Goal: Browse casually: Explore the website without a specific task or goal

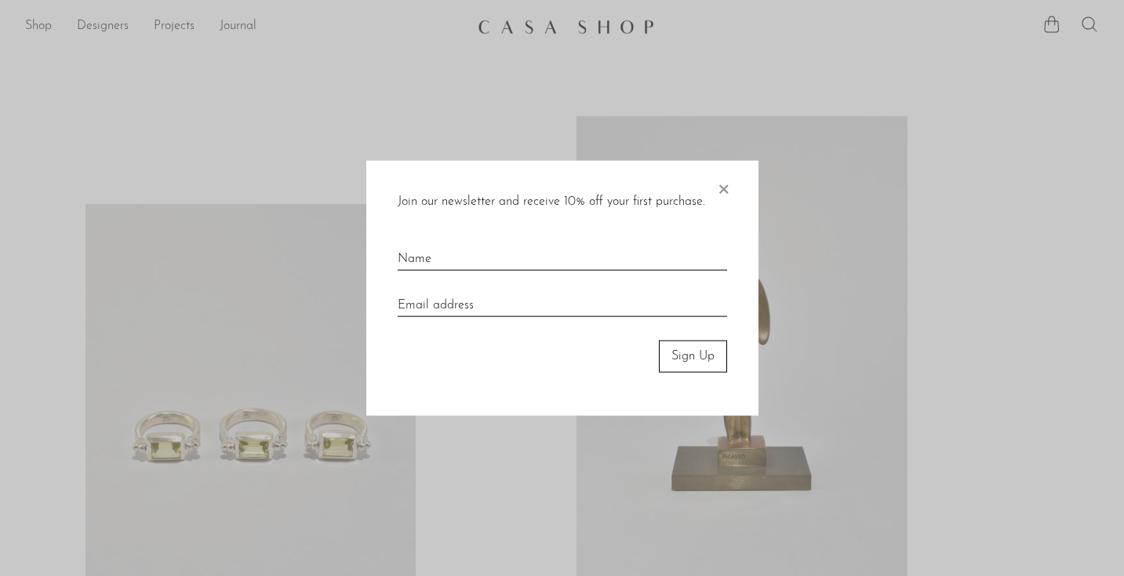
click at [726, 195] on span "×" at bounding box center [723, 186] width 16 height 50
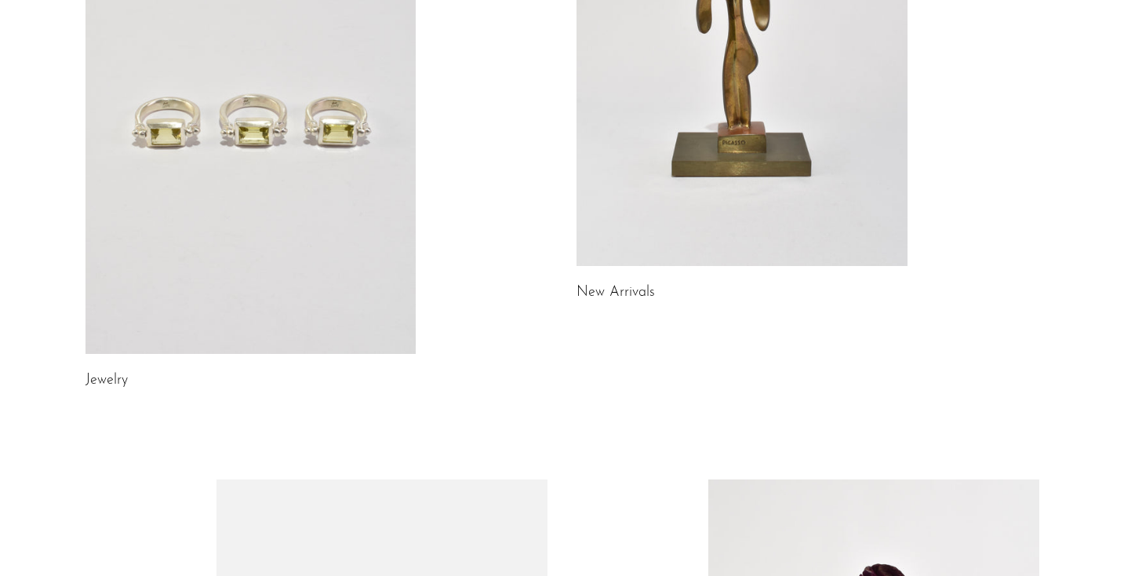
scroll to position [140, 0]
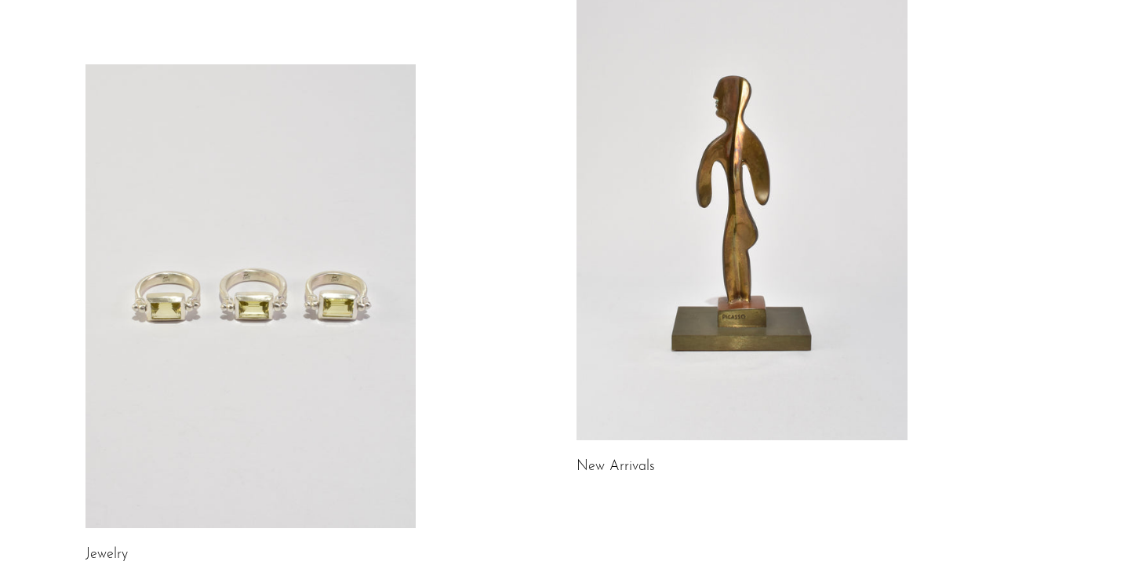
click at [722, 202] on link at bounding box center [742, 208] width 331 height 464
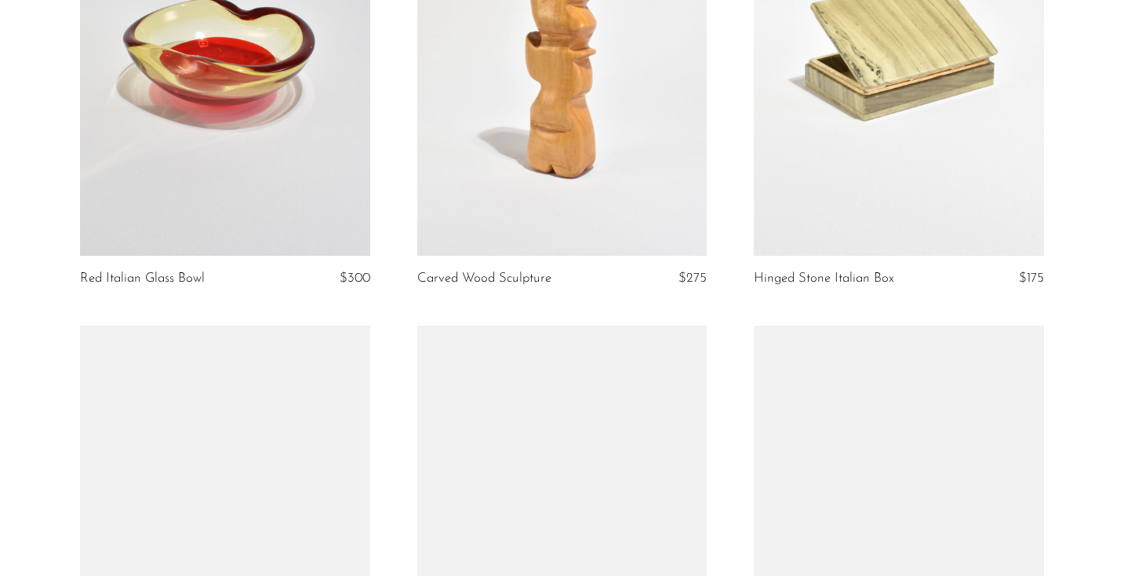
scroll to position [1556, 0]
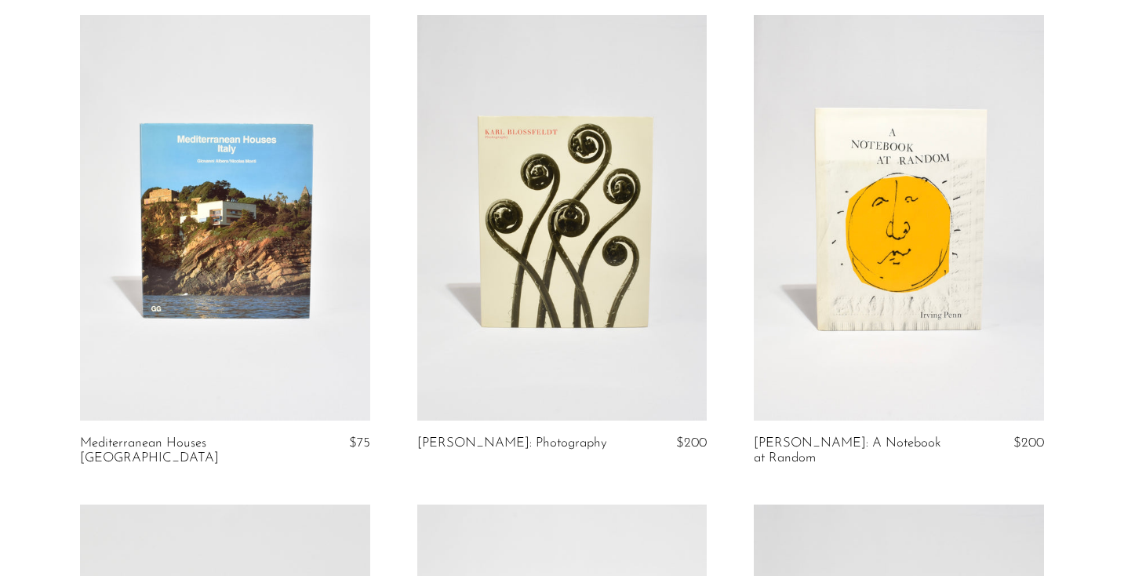
click at [893, 250] on link at bounding box center [899, 218] width 290 height 406
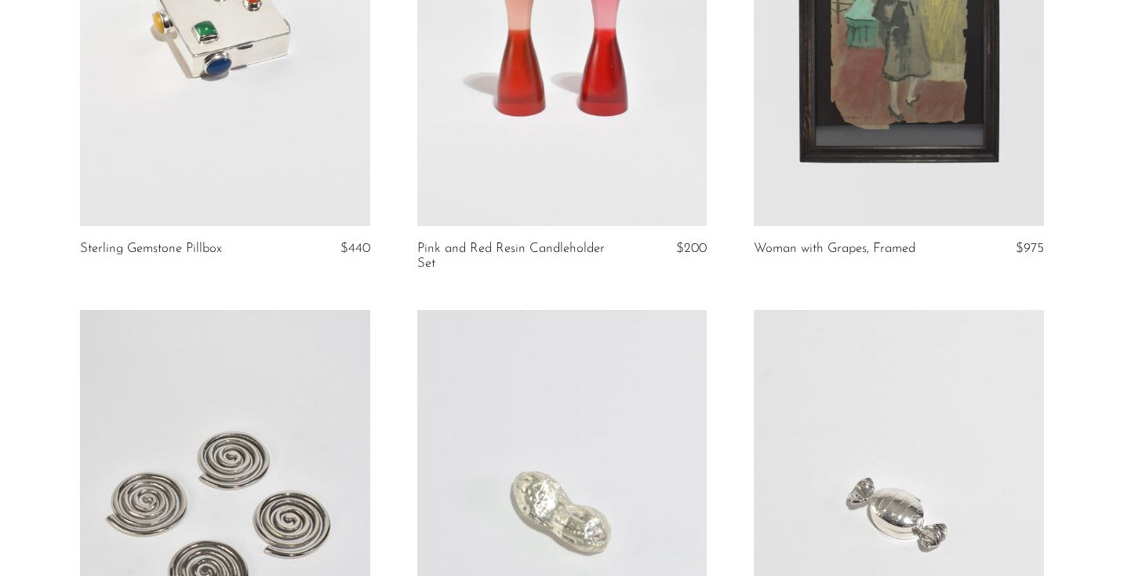
scroll to position [3658, 0]
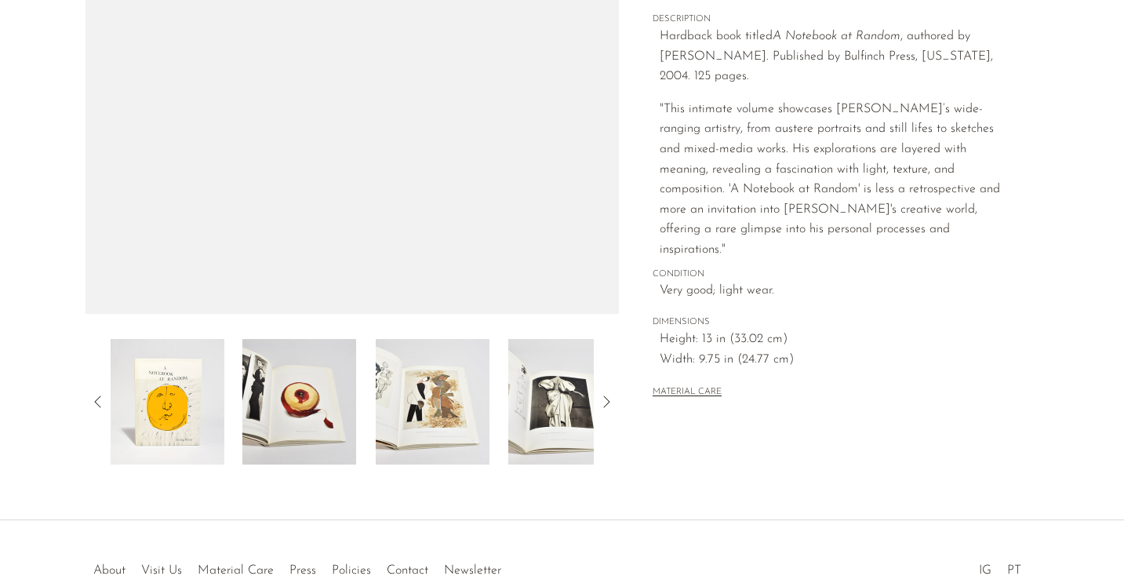
scroll to position [446, 0]
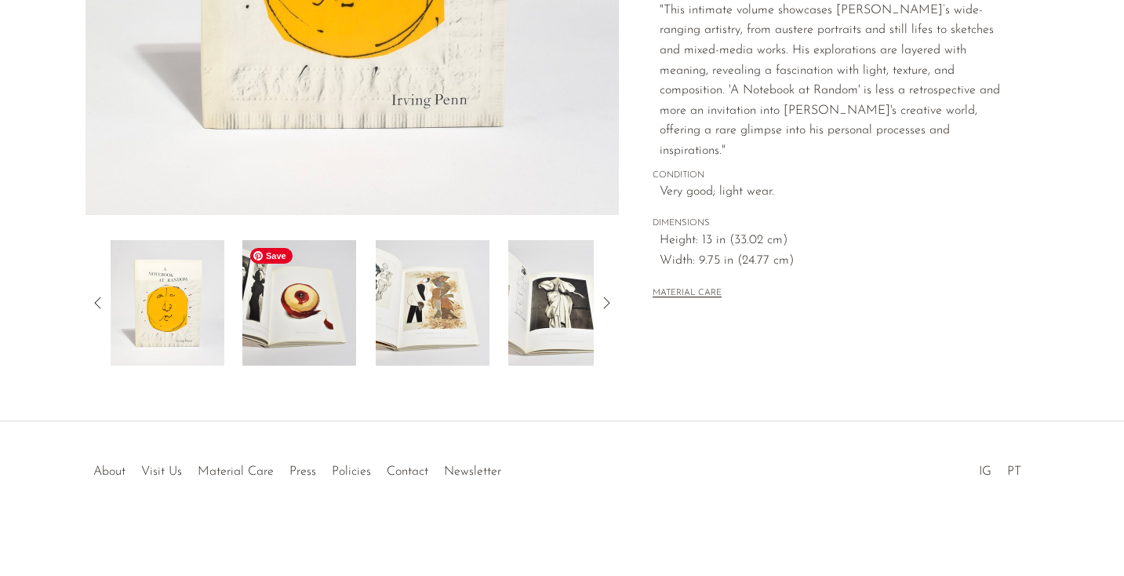
click at [275, 320] on img at bounding box center [299, 303] width 114 height 126
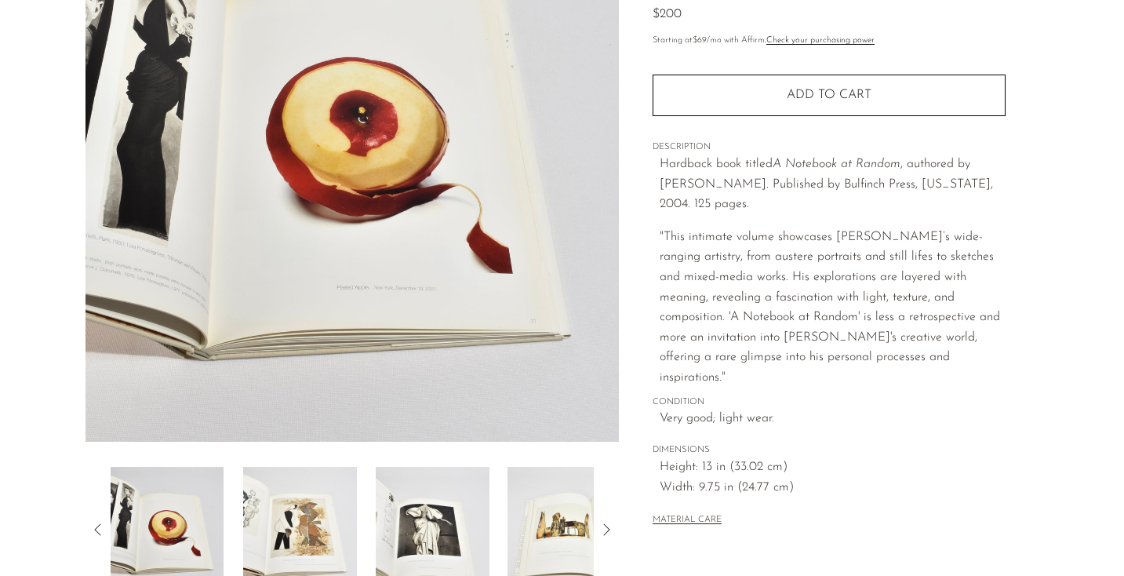
scroll to position [221, 0]
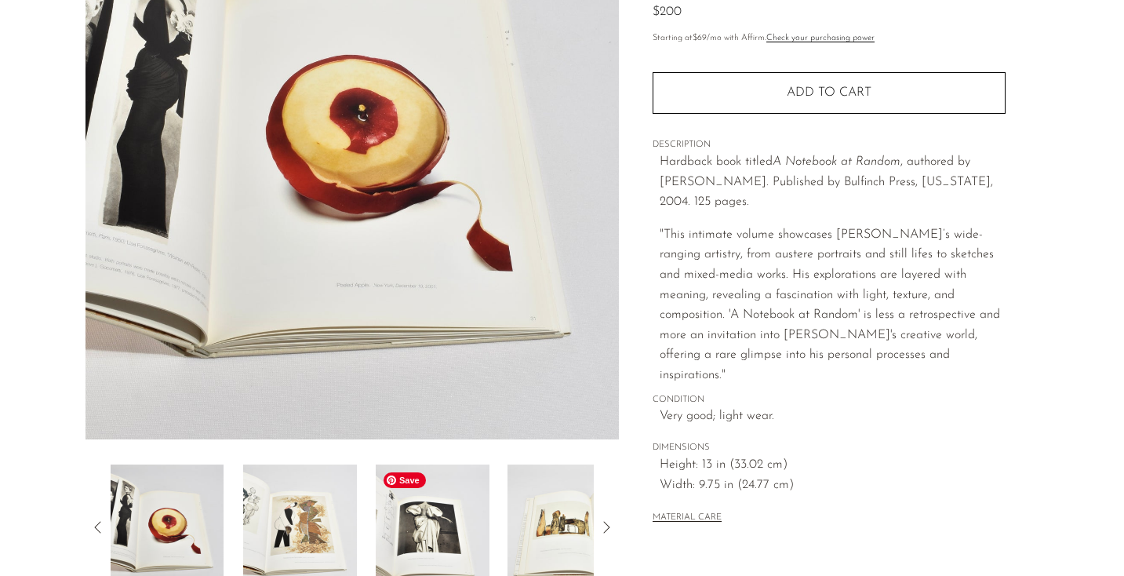
click at [420, 528] on img at bounding box center [433, 527] width 114 height 126
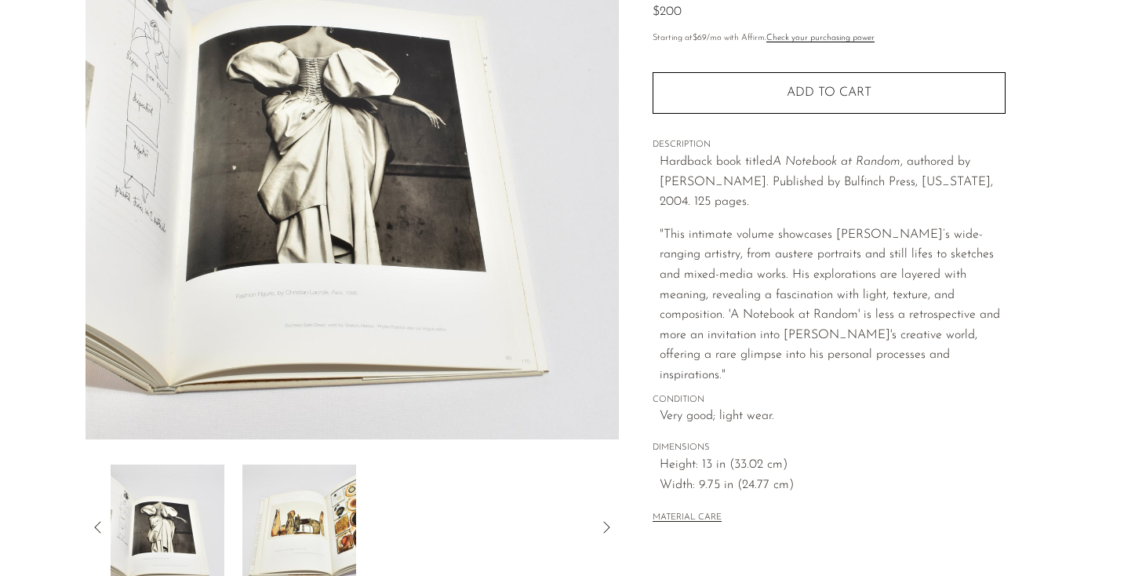
click at [410, 549] on div at bounding box center [353, 527] width 484 height 126
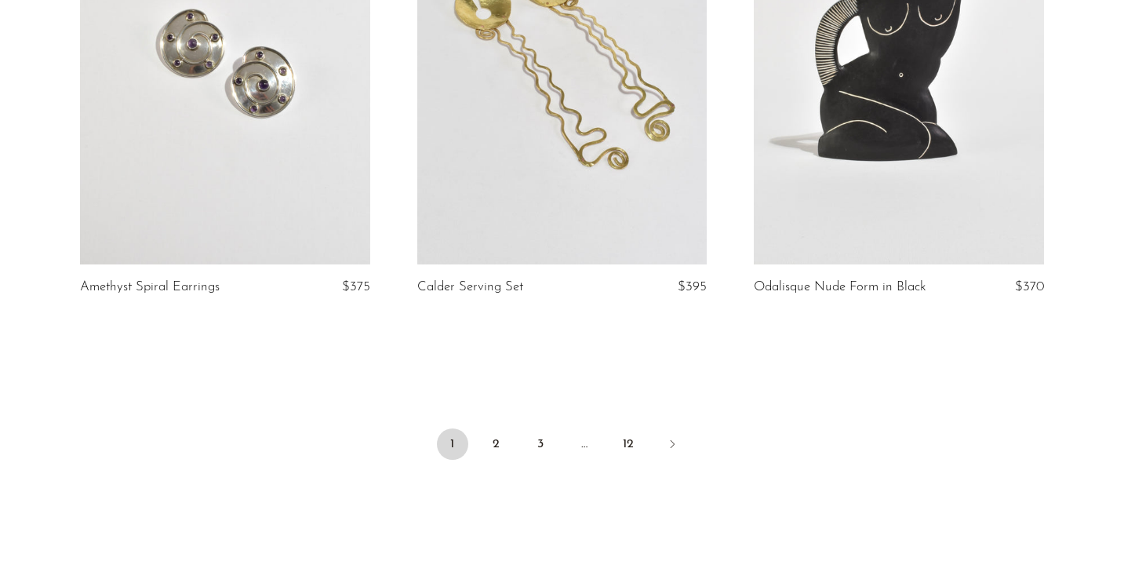
scroll to position [5698, 0]
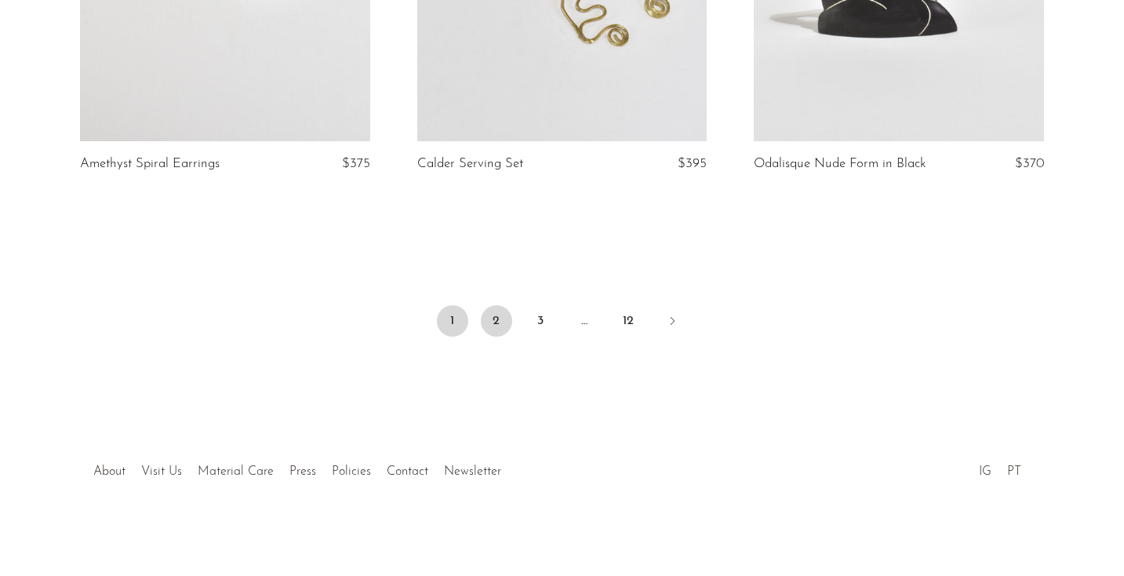
click at [502, 313] on link "2" at bounding box center [496, 320] width 31 height 31
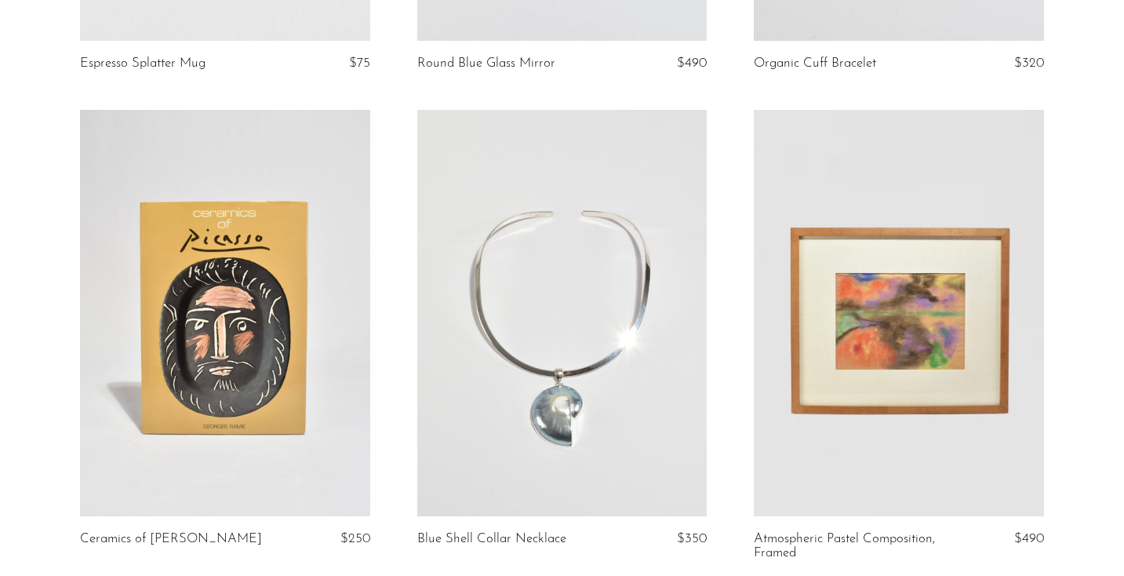
scroll to position [518, 0]
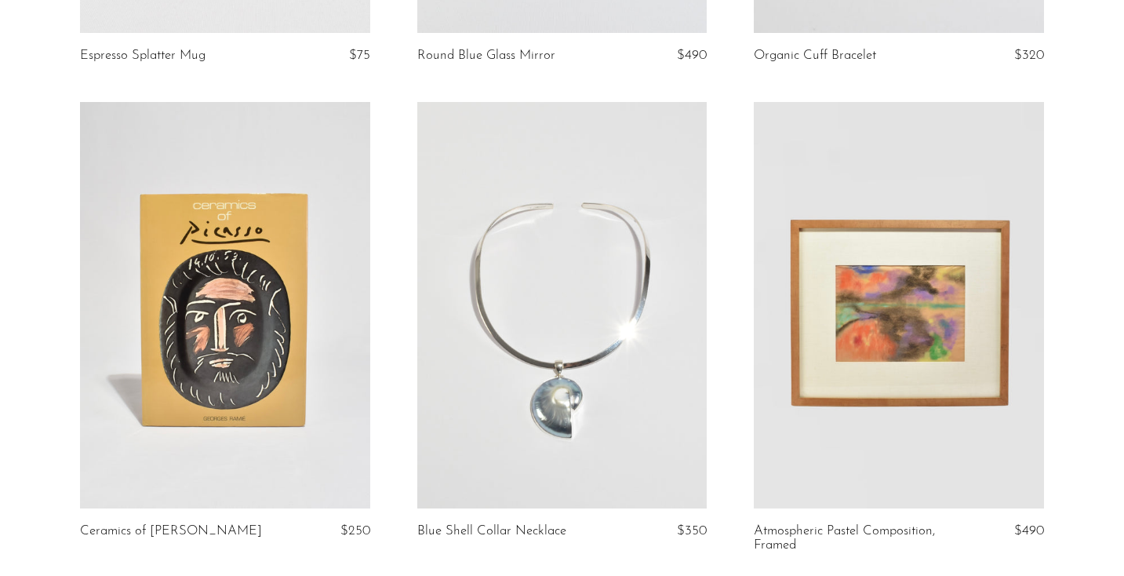
click at [600, 306] on link at bounding box center [562, 305] width 290 height 406
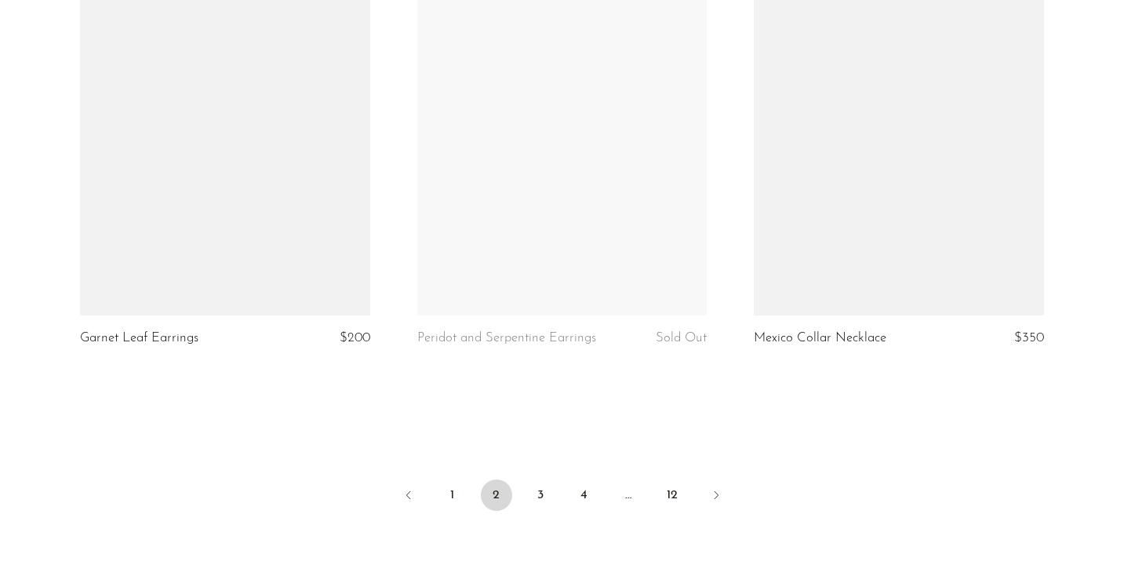
scroll to position [5684, 0]
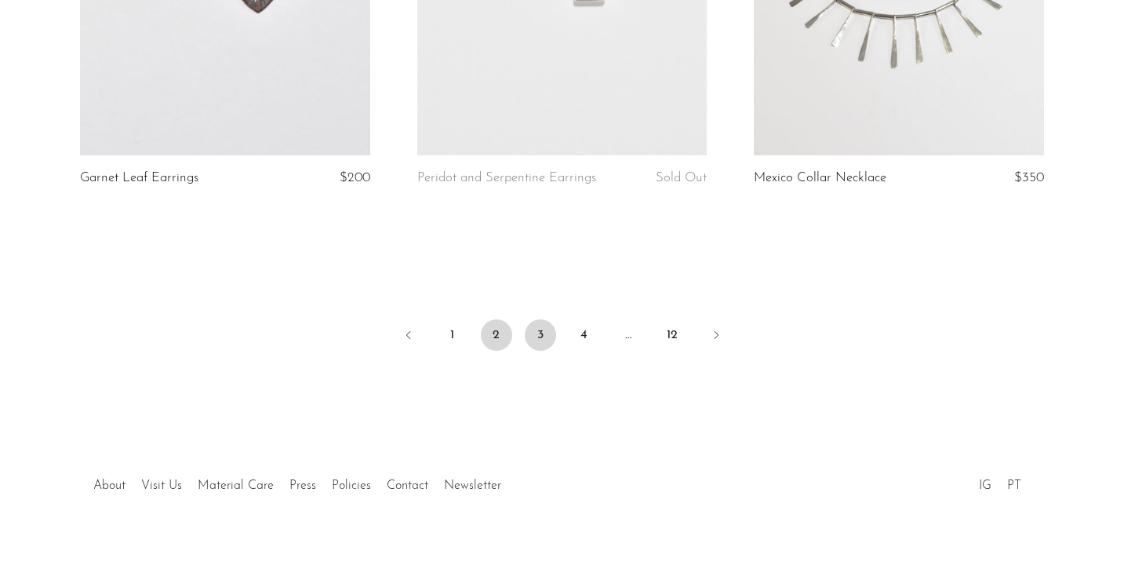
click at [549, 323] on link "3" at bounding box center [540, 334] width 31 height 31
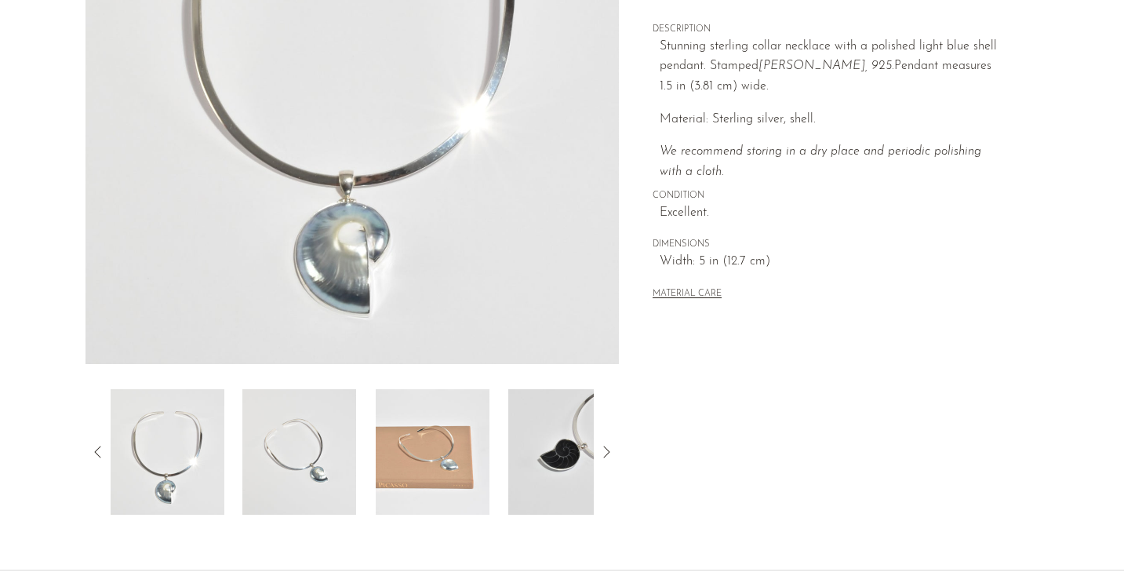
scroll to position [446, 0]
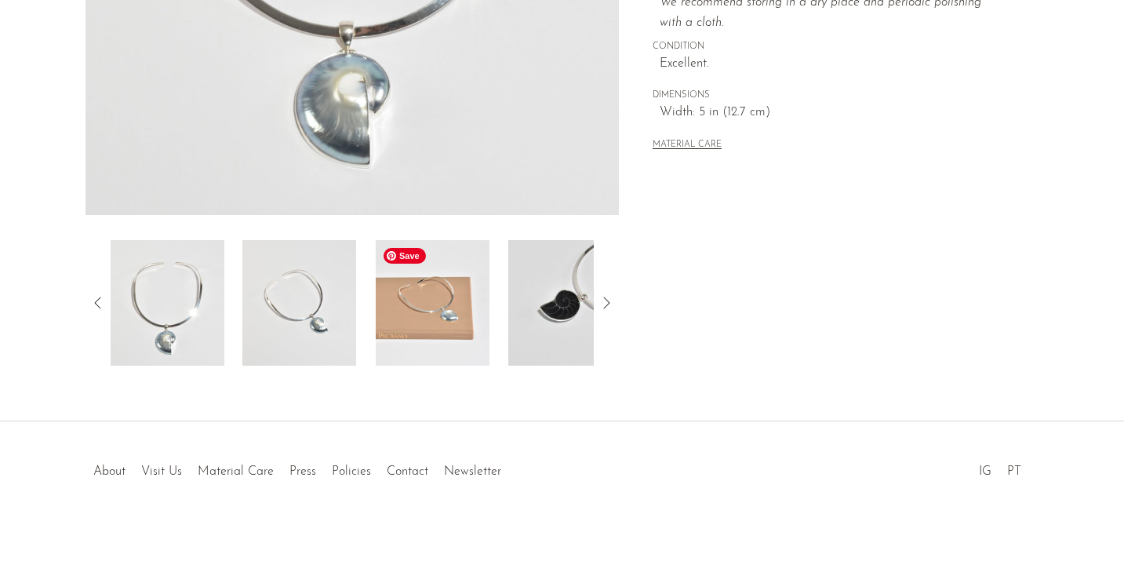
click at [450, 312] on img at bounding box center [433, 303] width 114 height 126
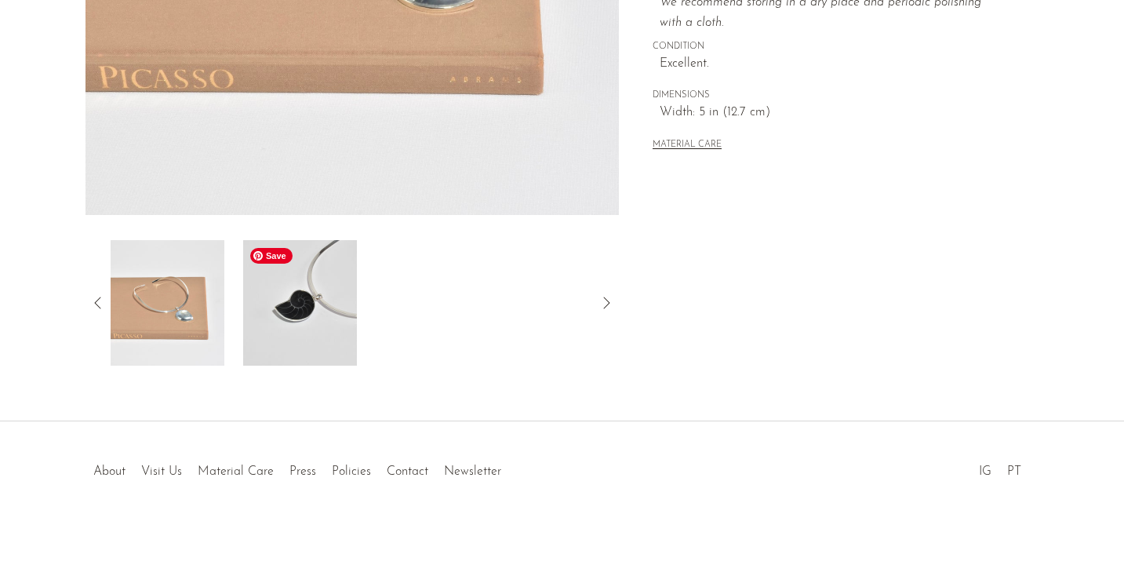
click at [324, 334] on img at bounding box center [299, 303] width 114 height 126
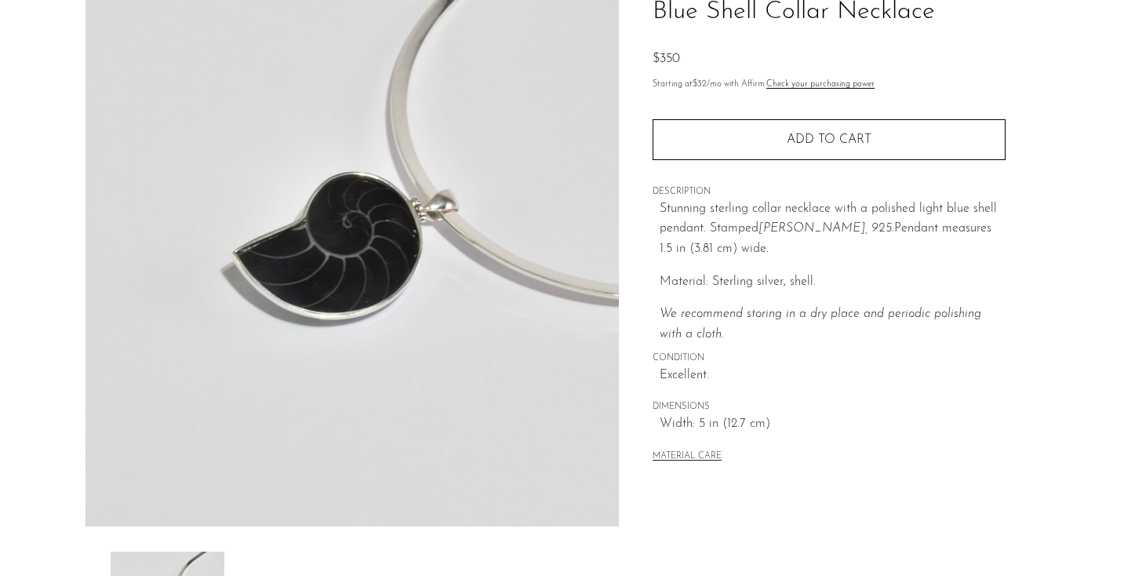
scroll to position [0, 0]
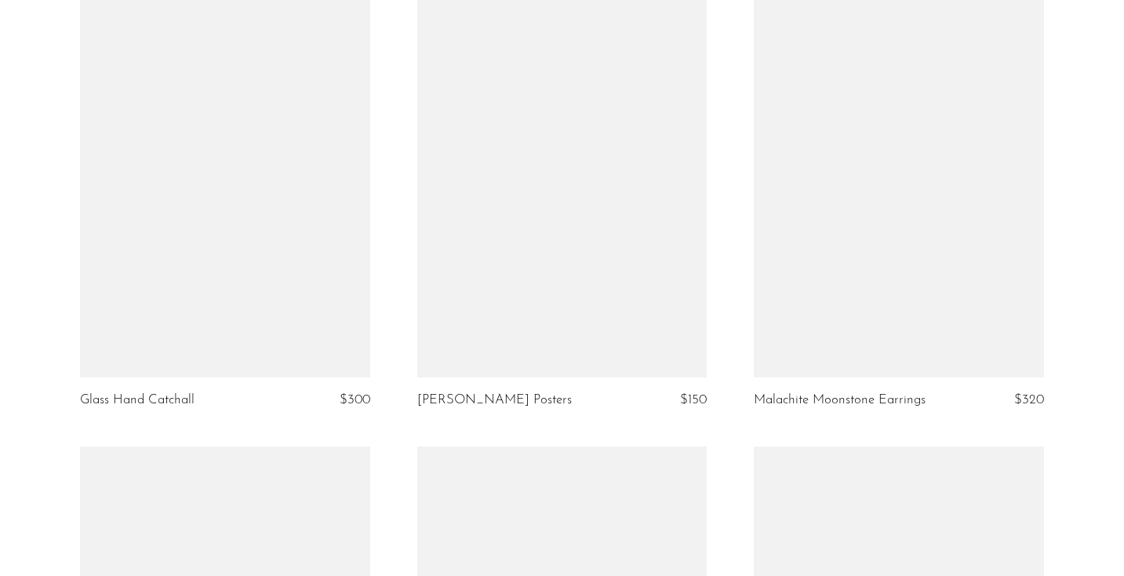
scroll to position [1138, 0]
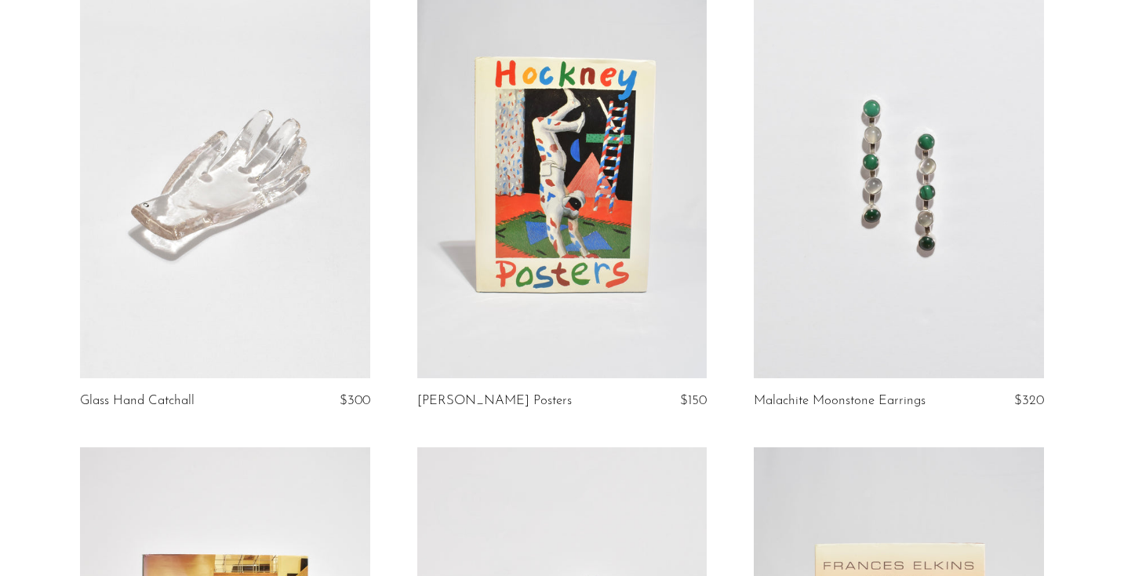
click at [580, 254] on link at bounding box center [562, 175] width 290 height 406
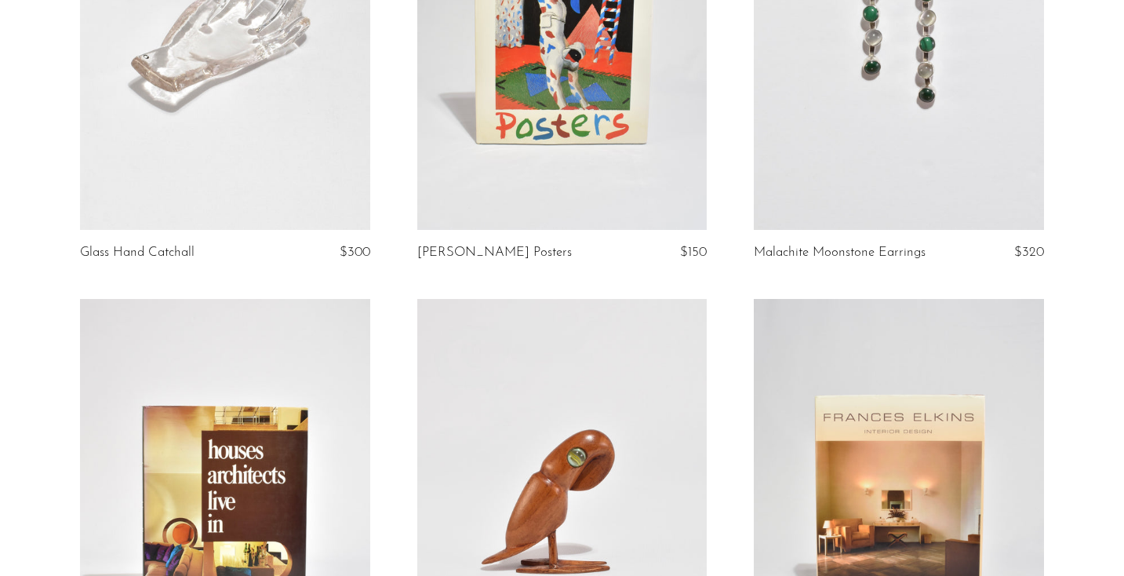
scroll to position [1539, 0]
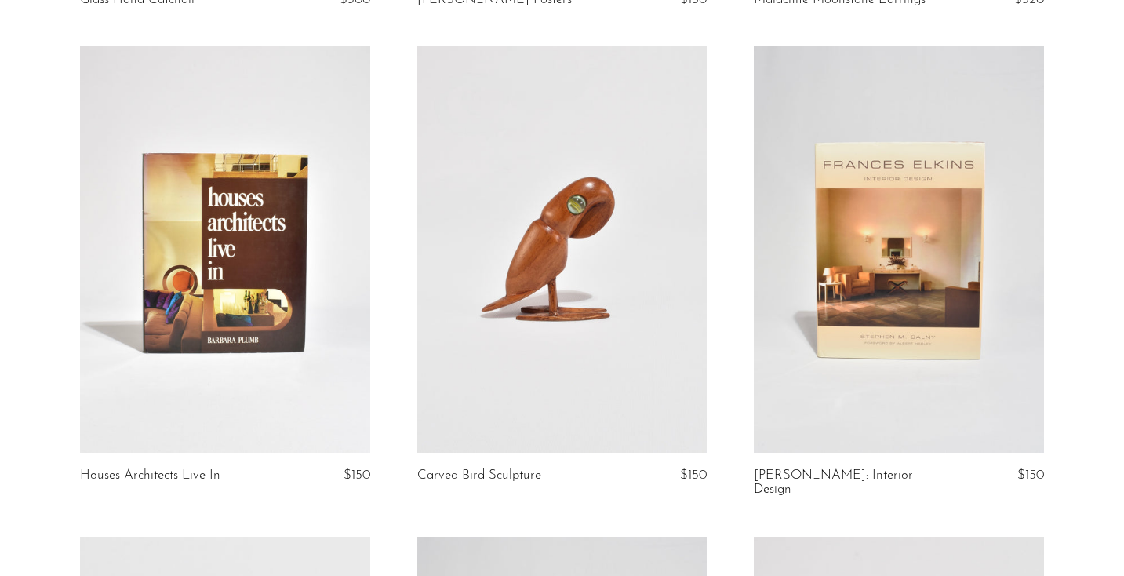
click at [180, 252] on link at bounding box center [225, 249] width 290 height 406
click at [975, 206] on link at bounding box center [899, 249] width 290 height 406
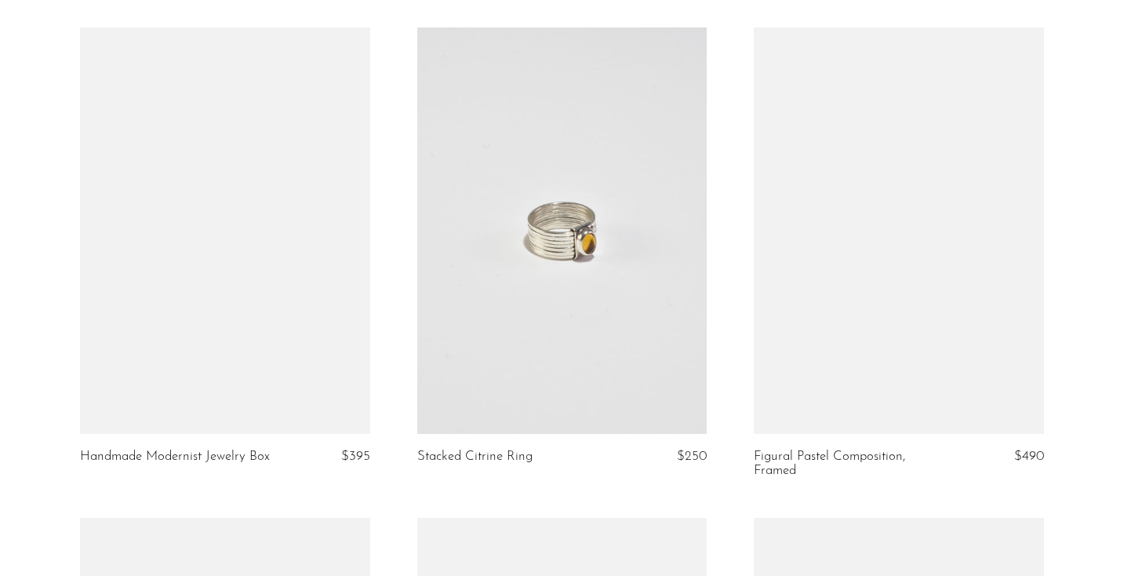
scroll to position [2526, 0]
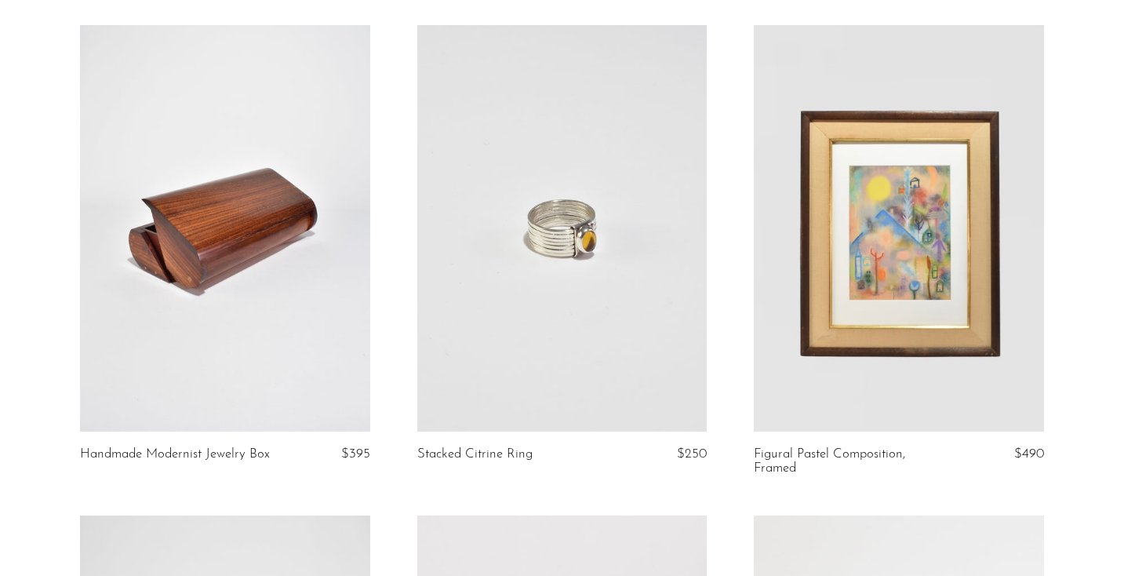
click at [604, 280] on link at bounding box center [562, 228] width 290 height 406
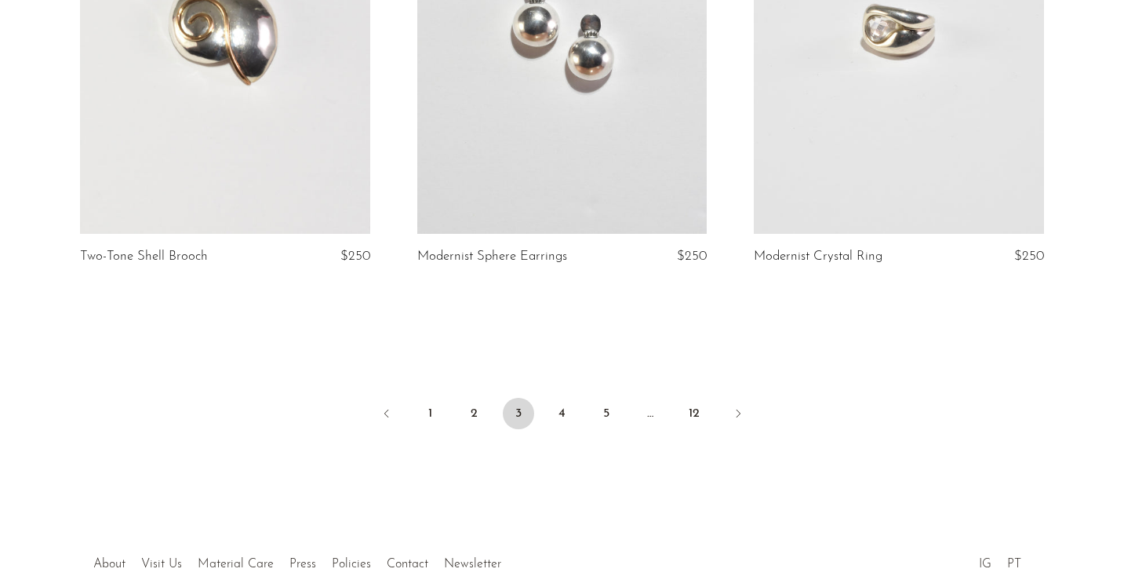
scroll to position [5663, 0]
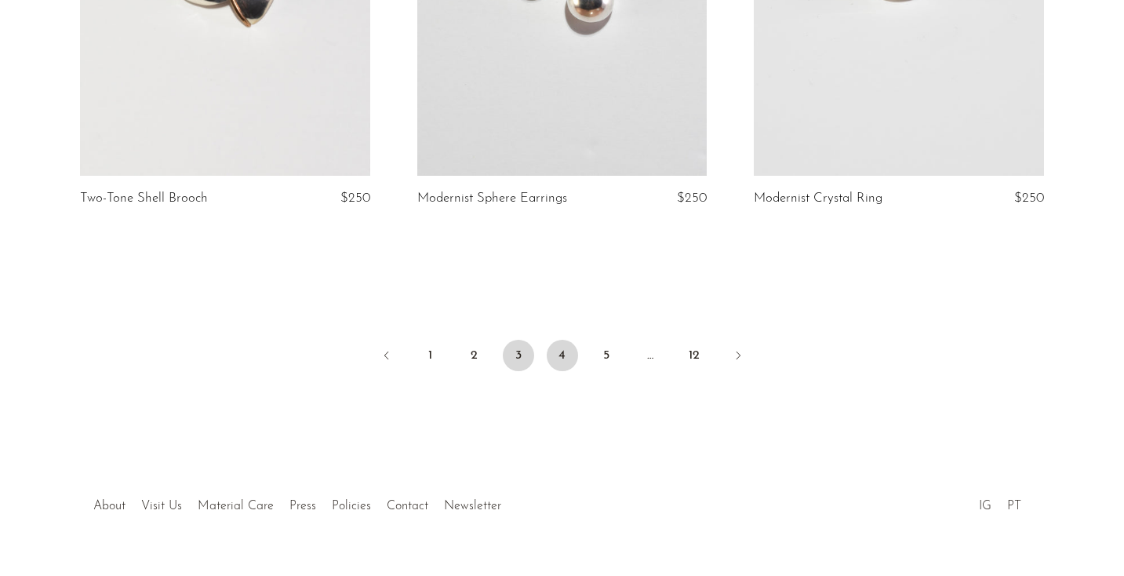
click at [569, 345] on link "4" at bounding box center [562, 355] width 31 height 31
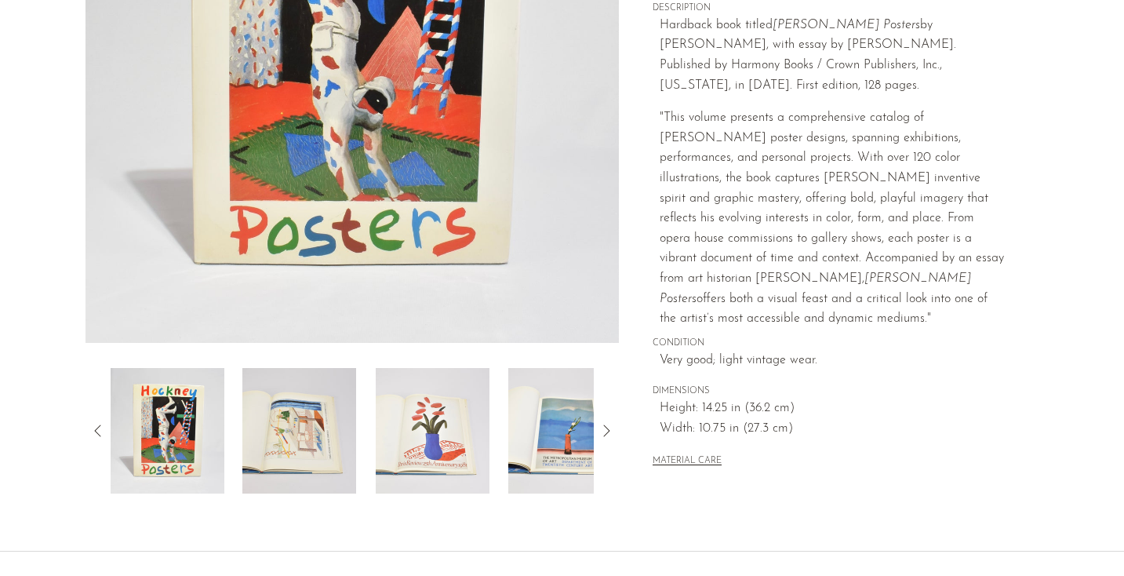
scroll to position [314, 0]
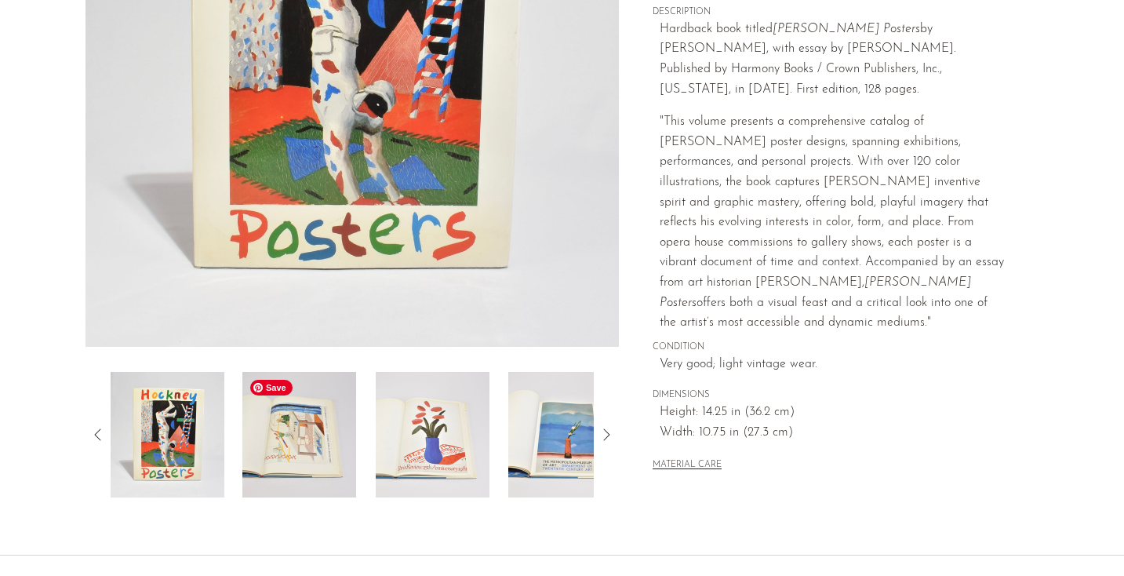
click at [283, 490] on img at bounding box center [299, 435] width 114 height 126
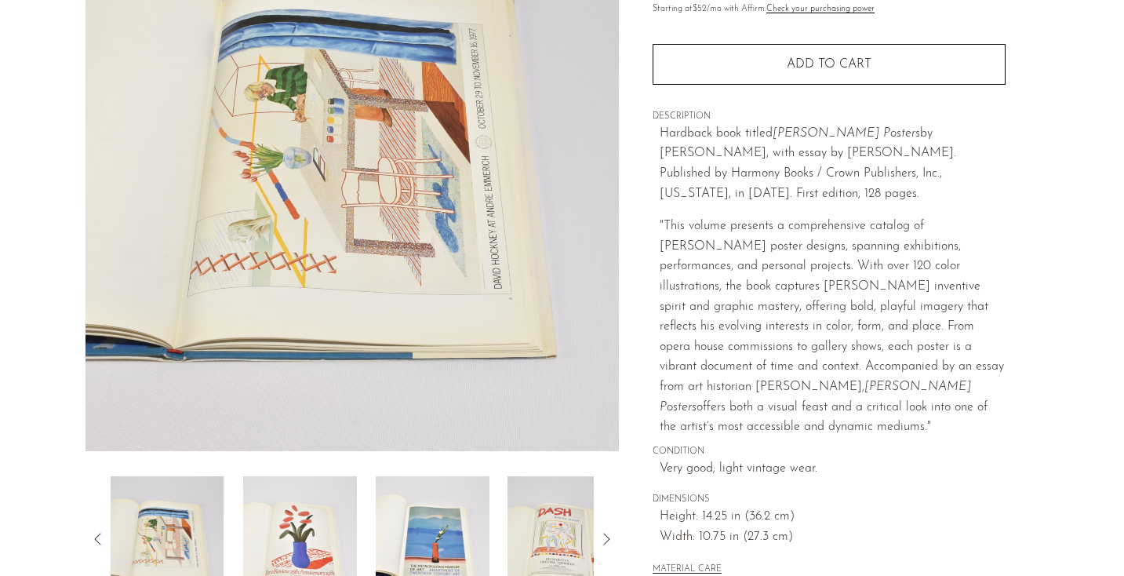
scroll to position [212, 0]
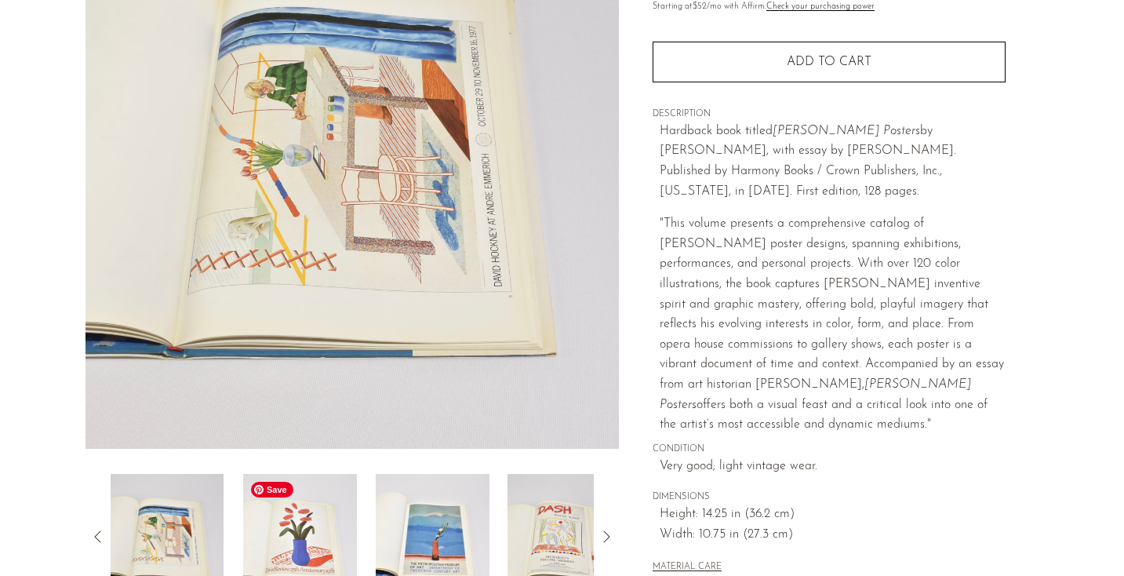
click at [292, 544] on img at bounding box center [300, 537] width 114 height 126
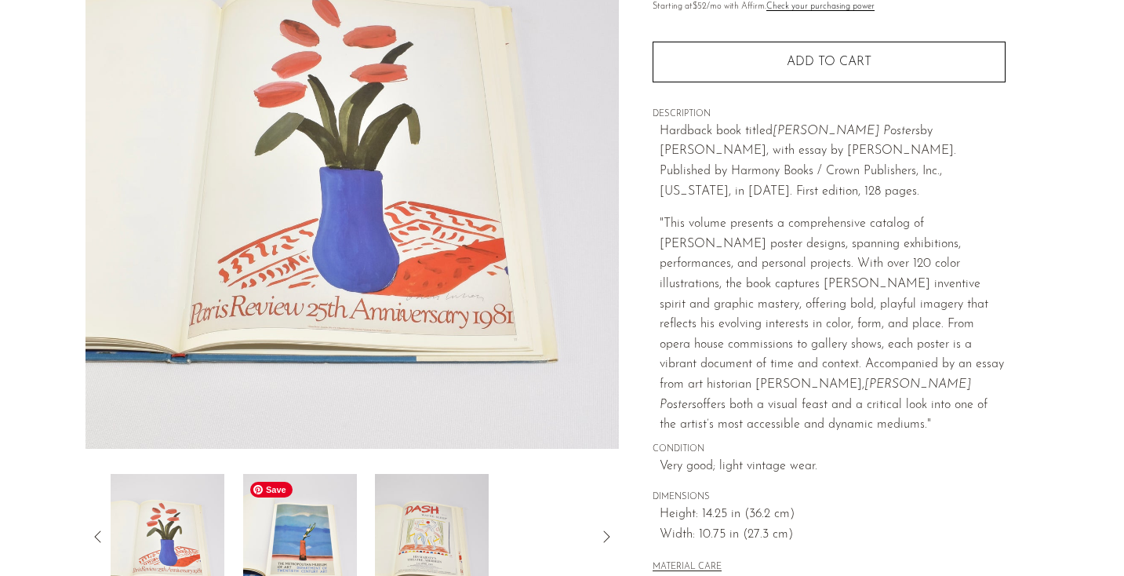
click at [326, 553] on img at bounding box center [299, 537] width 114 height 126
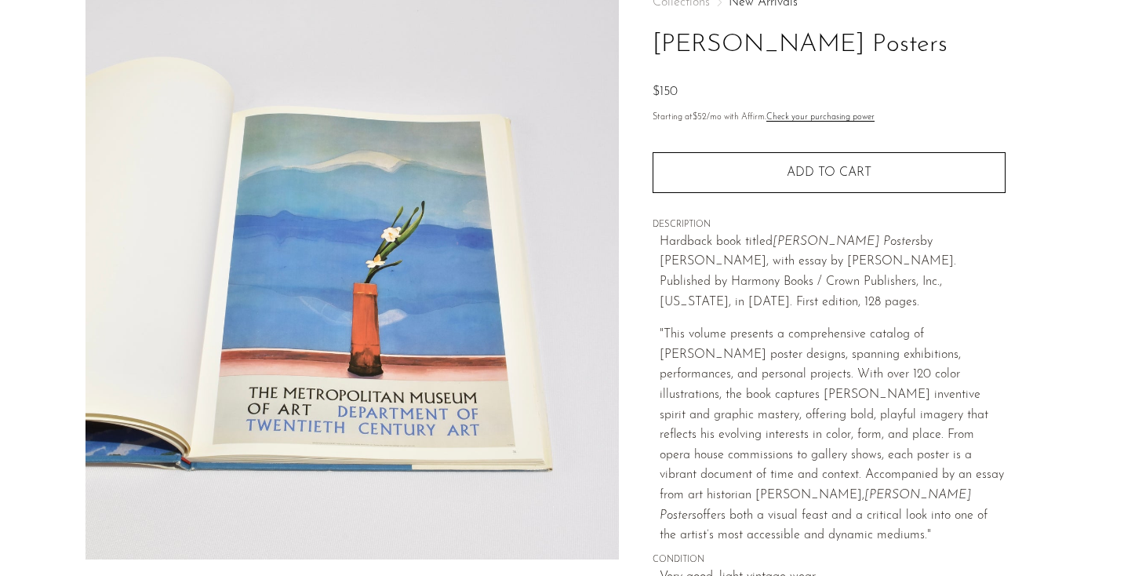
scroll to position [0, 0]
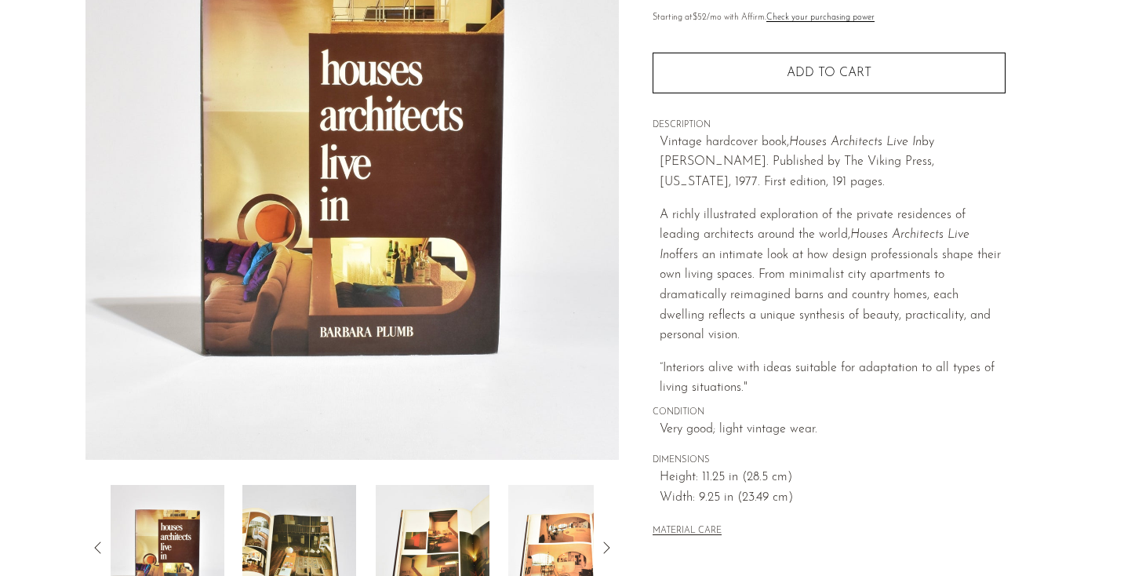
scroll to position [210, 0]
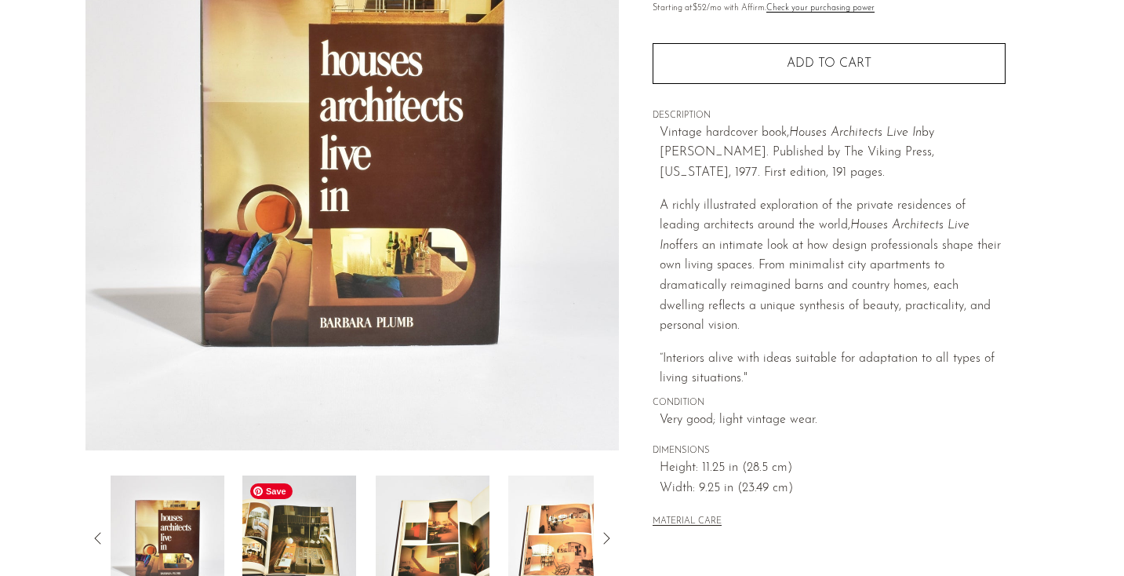
click at [282, 546] on img at bounding box center [299, 538] width 114 height 126
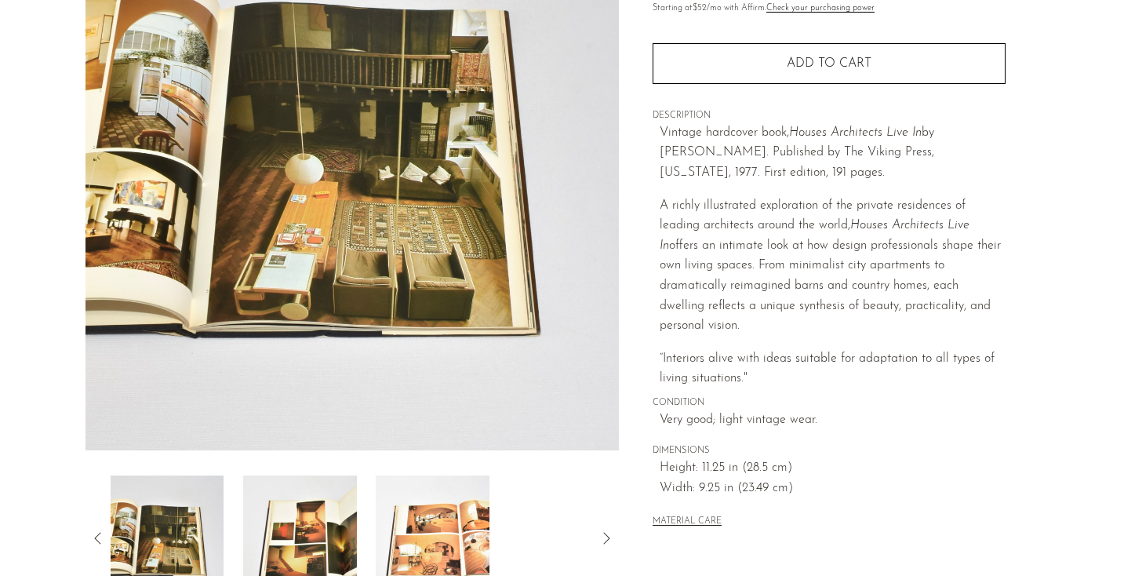
click at [360, 560] on div at bounding box center [353, 538] width 484 height 126
click at [336, 551] on img at bounding box center [300, 538] width 114 height 126
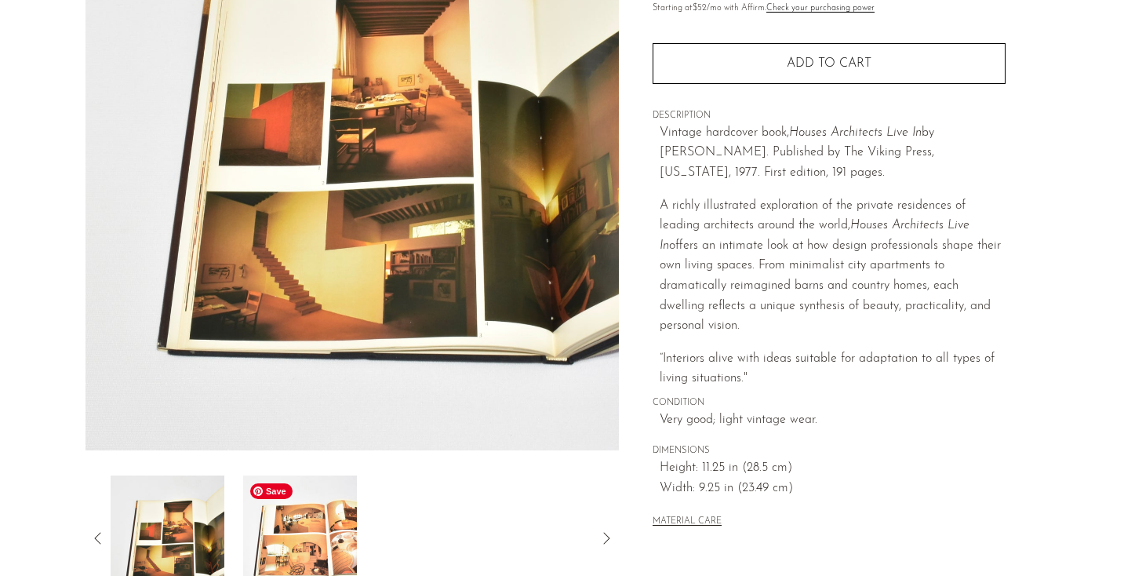
click at [345, 548] on img at bounding box center [299, 538] width 114 height 126
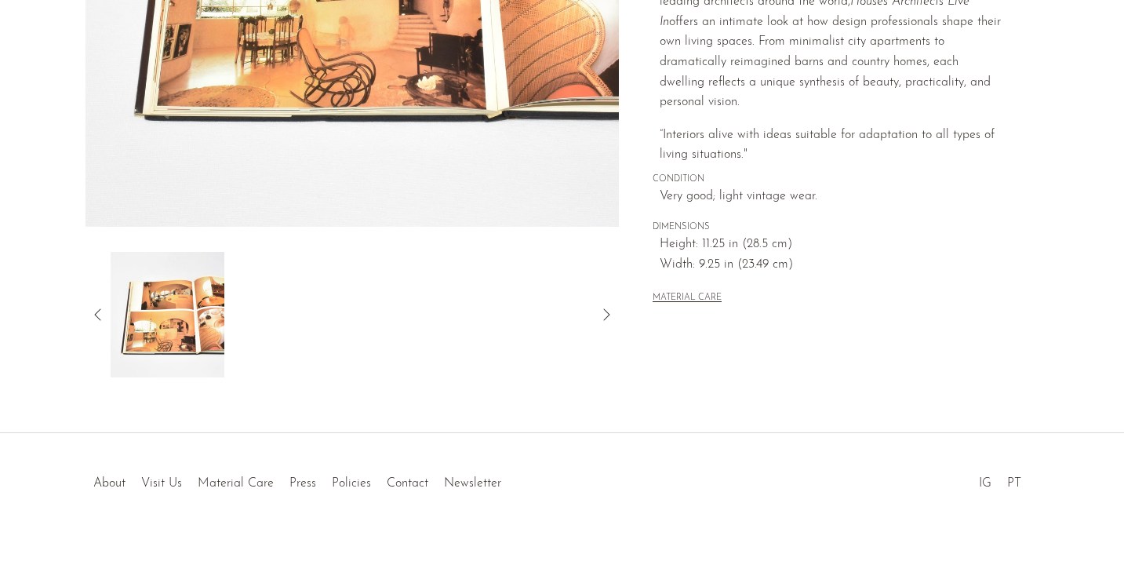
scroll to position [446, 0]
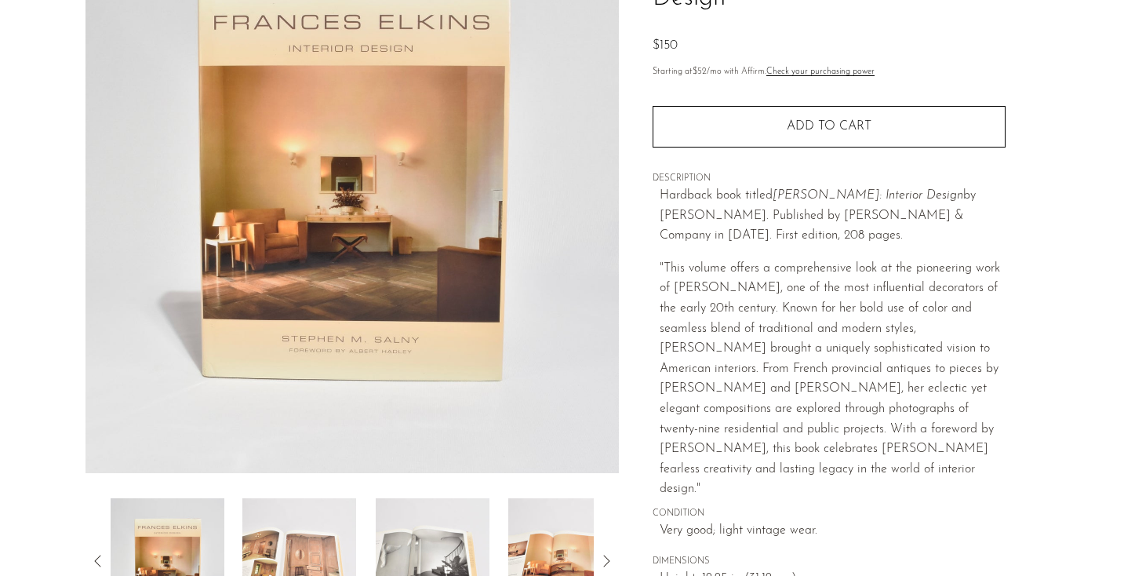
scroll to position [190, 0]
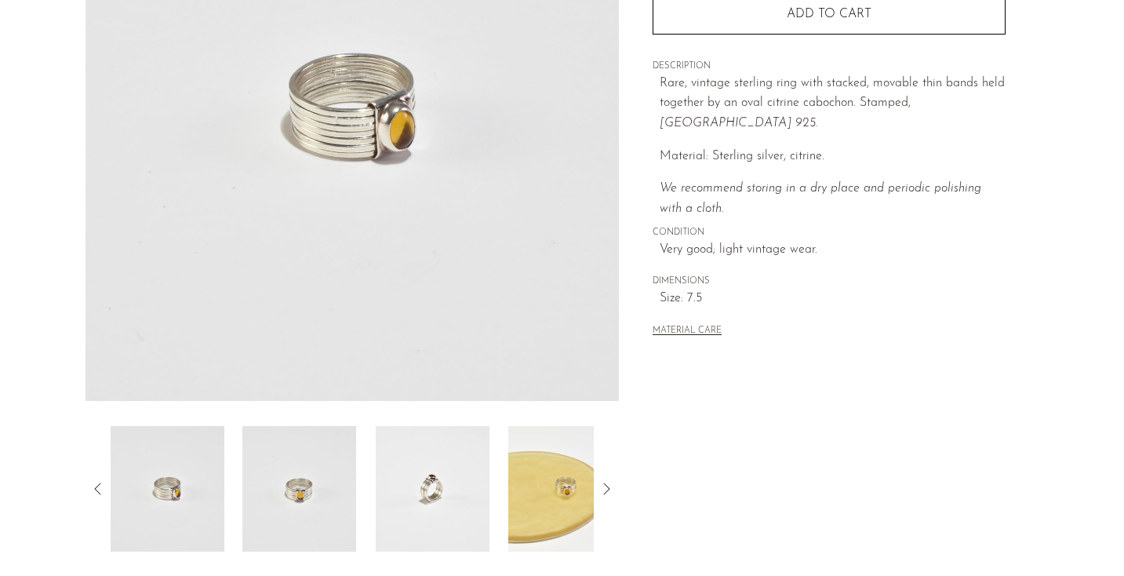
scroll to position [446, 0]
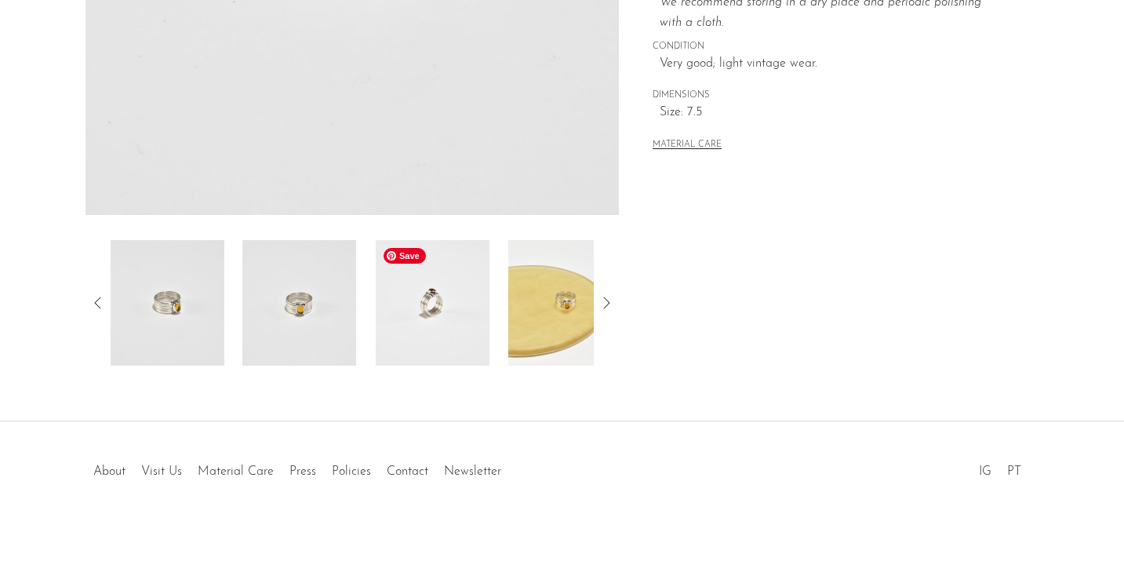
click at [430, 340] on img at bounding box center [433, 303] width 114 height 126
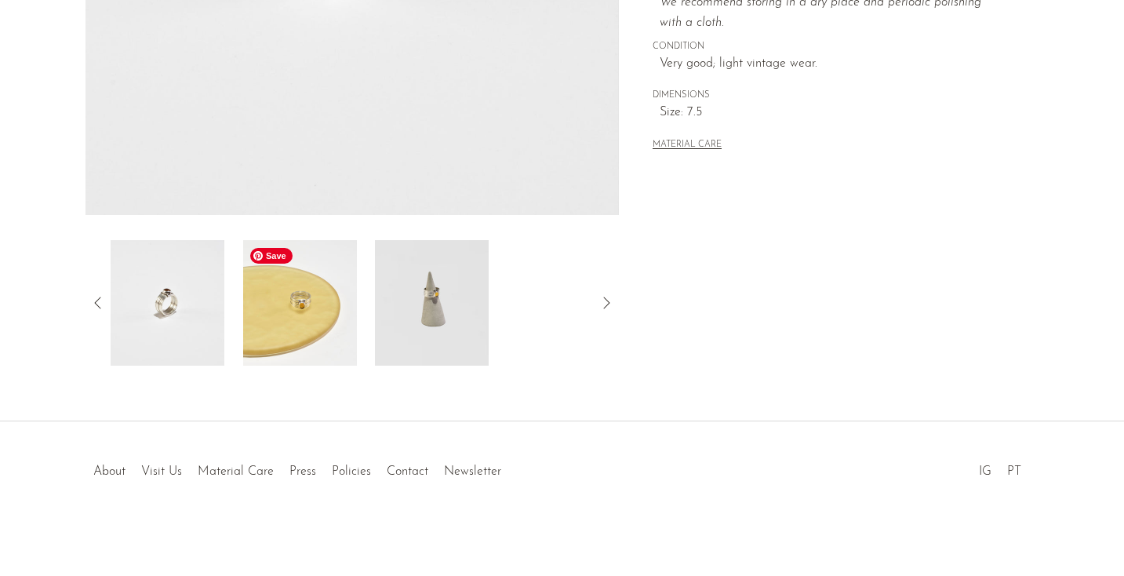
click at [303, 337] on img at bounding box center [299, 303] width 114 height 126
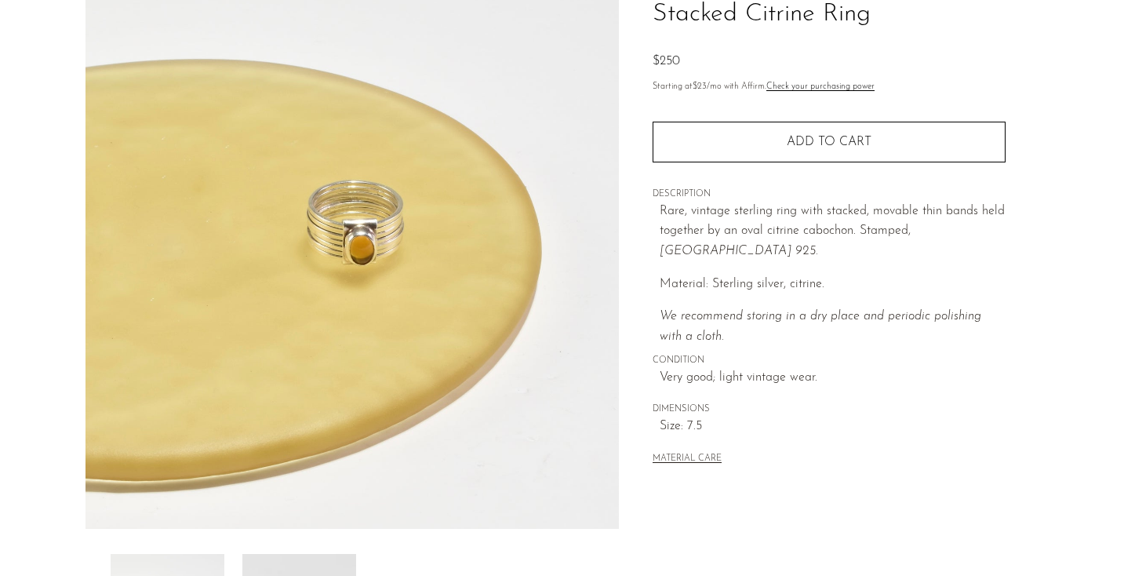
scroll to position [270, 0]
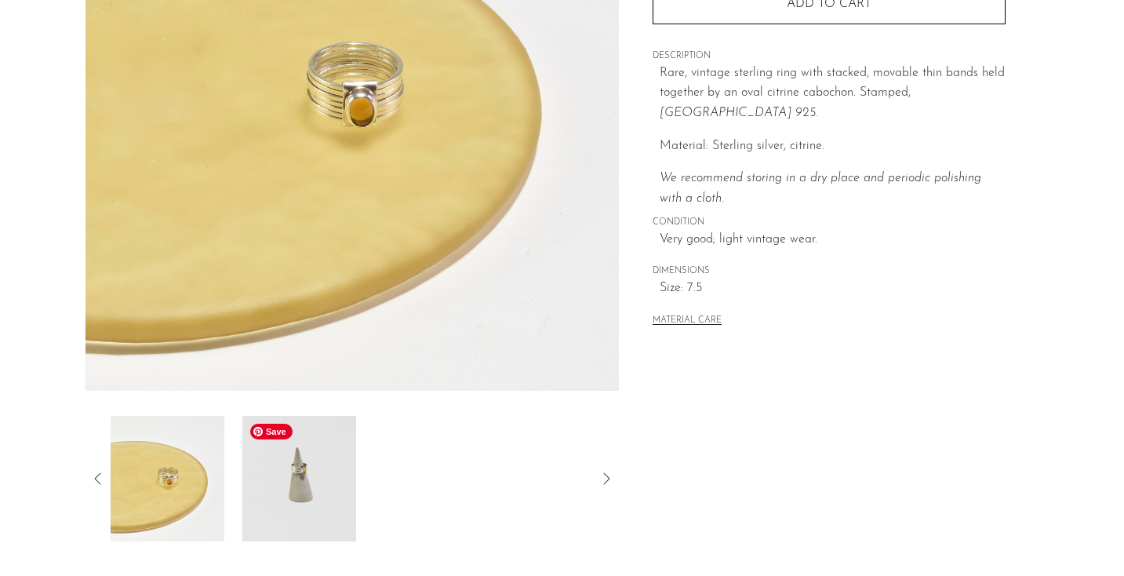
click at [271, 489] on img at bounding box center [299, 479] width 114 height 126
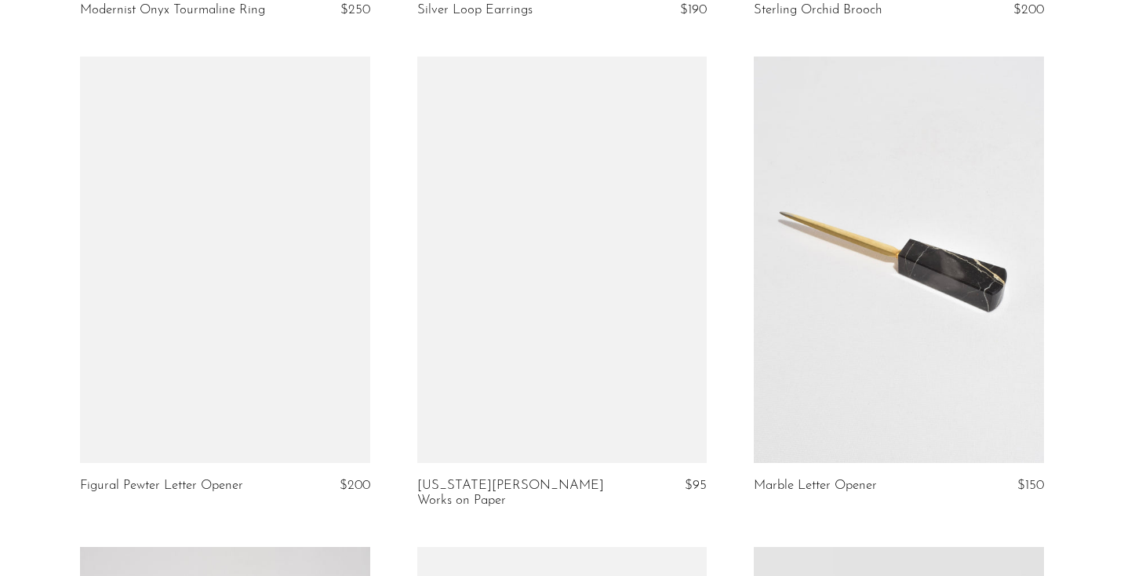
scroll to position [1043, 0]
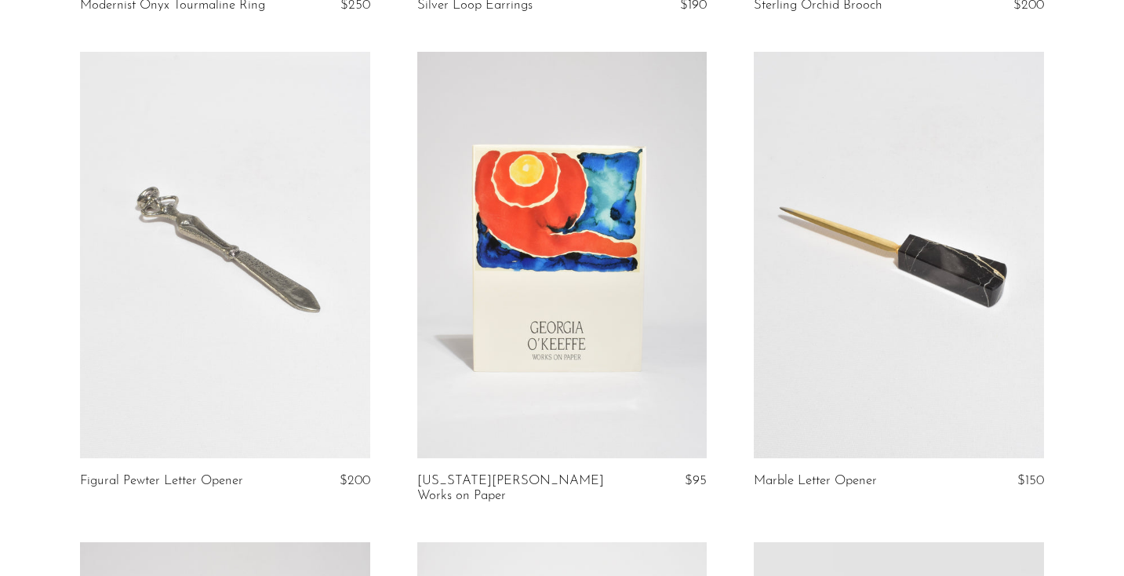
click at [627, 246] on link at bounding box center [562, 255] width 290 height 406
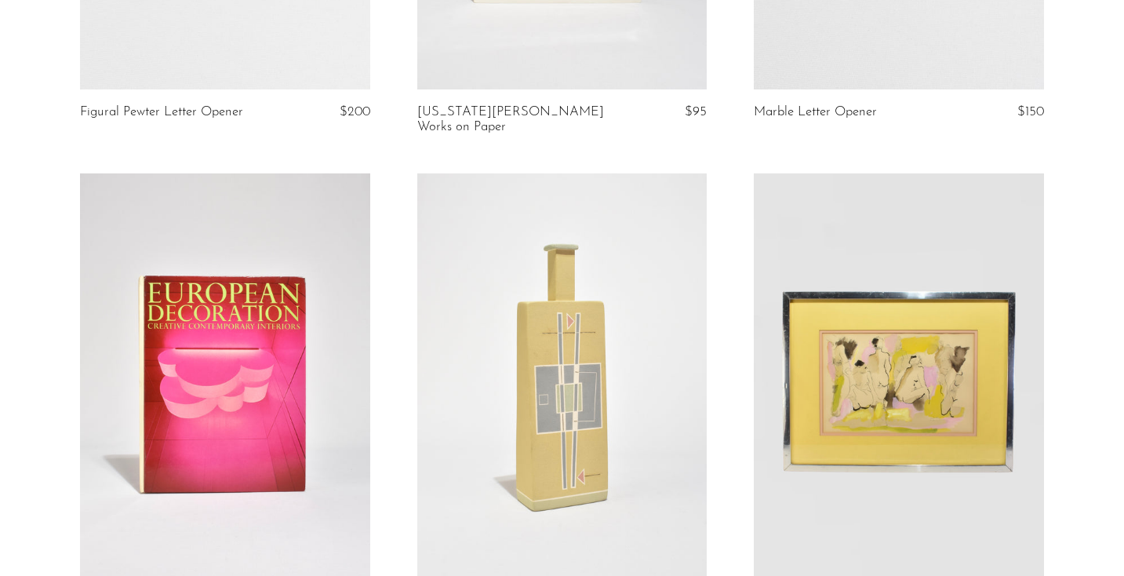
scroll to position [1417, 0]
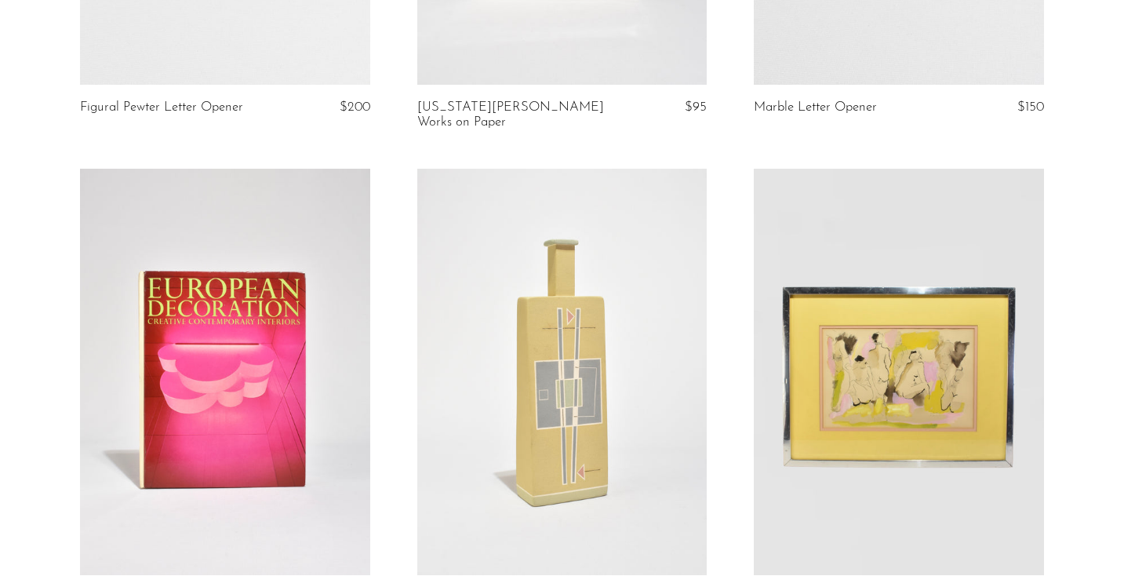
click at [300, 322] on link at bounding box center [225, 372] width 290 height 406
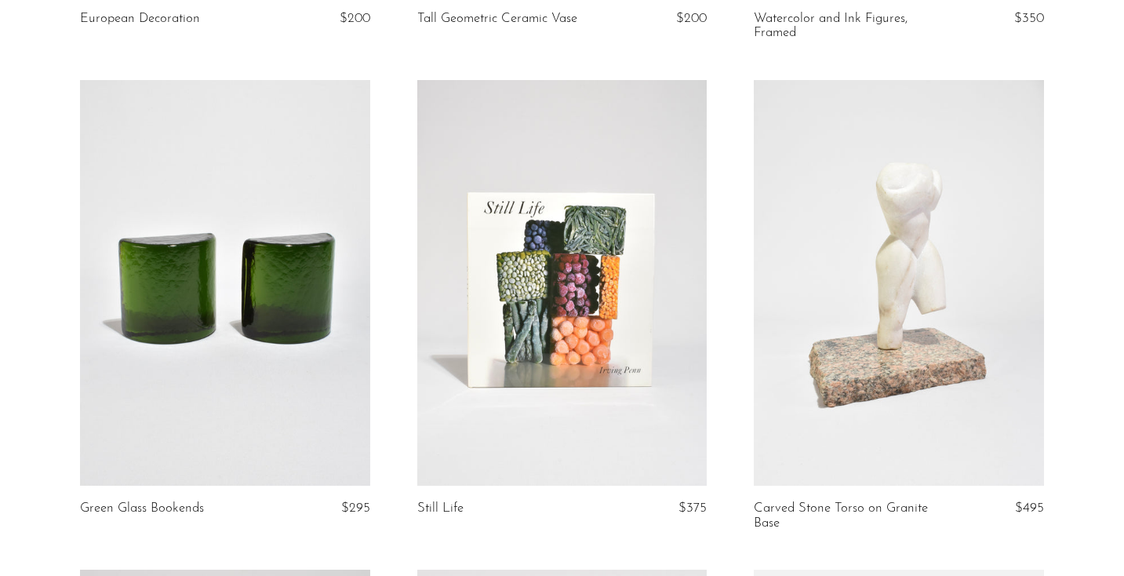
scroll to position [1999, 0]
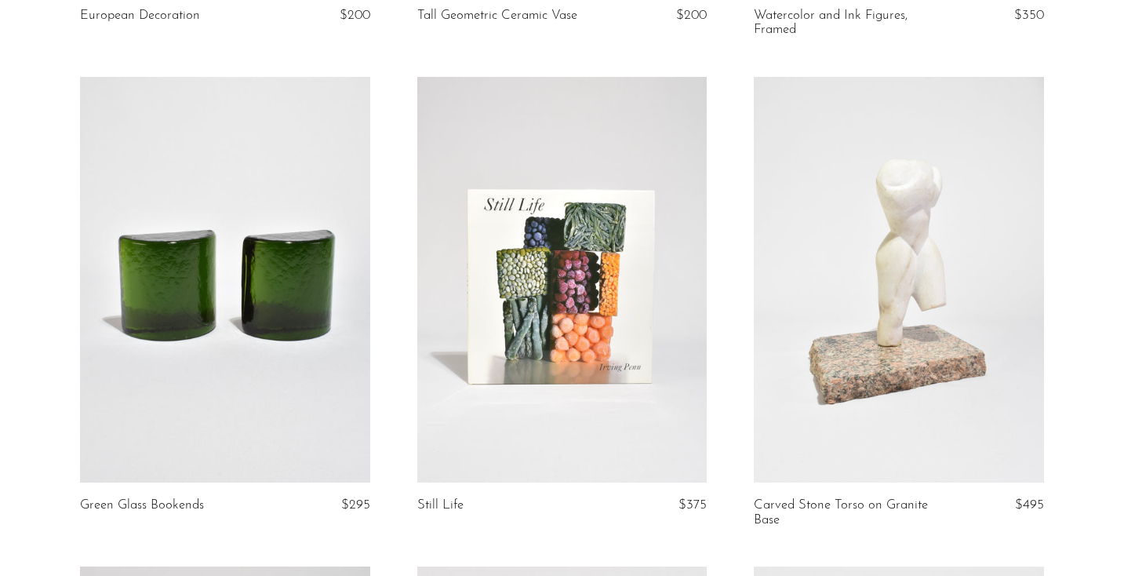
click at [584, 235] on link at bounding box center [562, 280] width 290 height 406
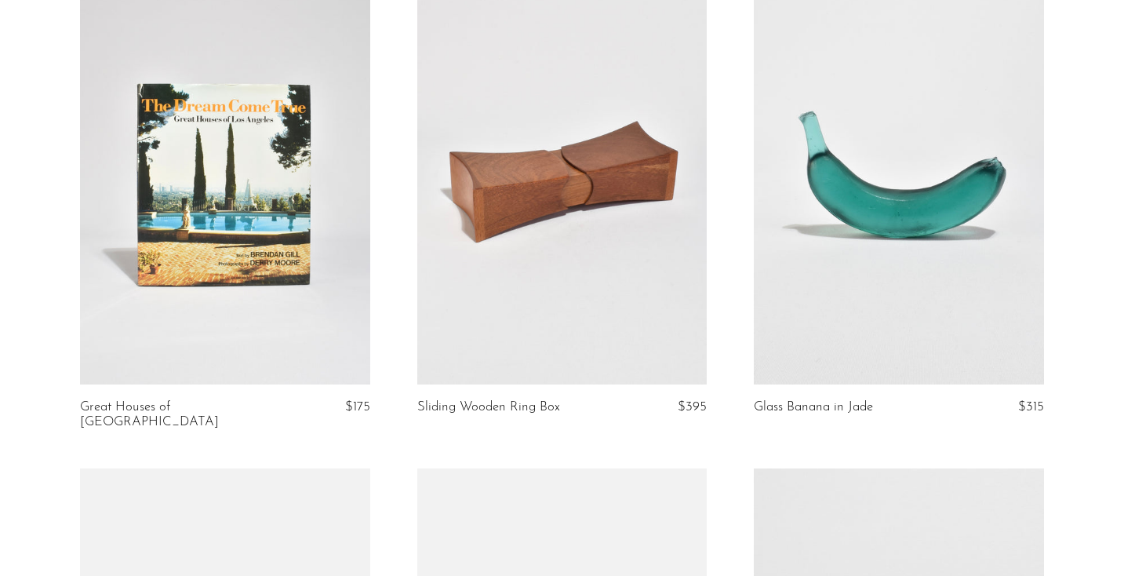
scroll to position [2588, 0]
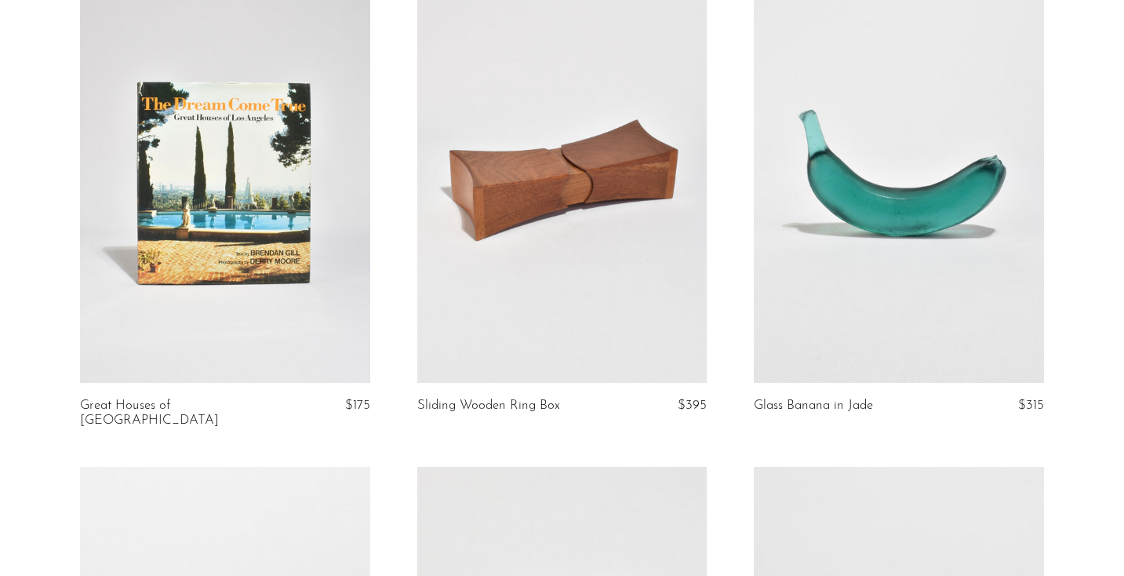
click at [600, 193] on link at bounding box center [562, 179] width 290 height 406
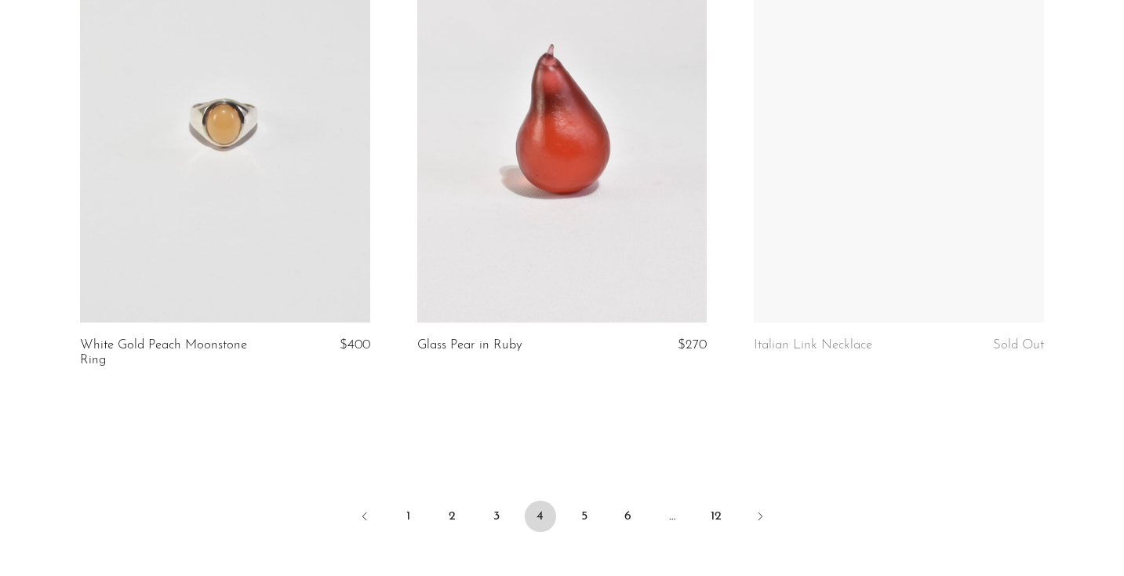
scroll to position [5684, 0]
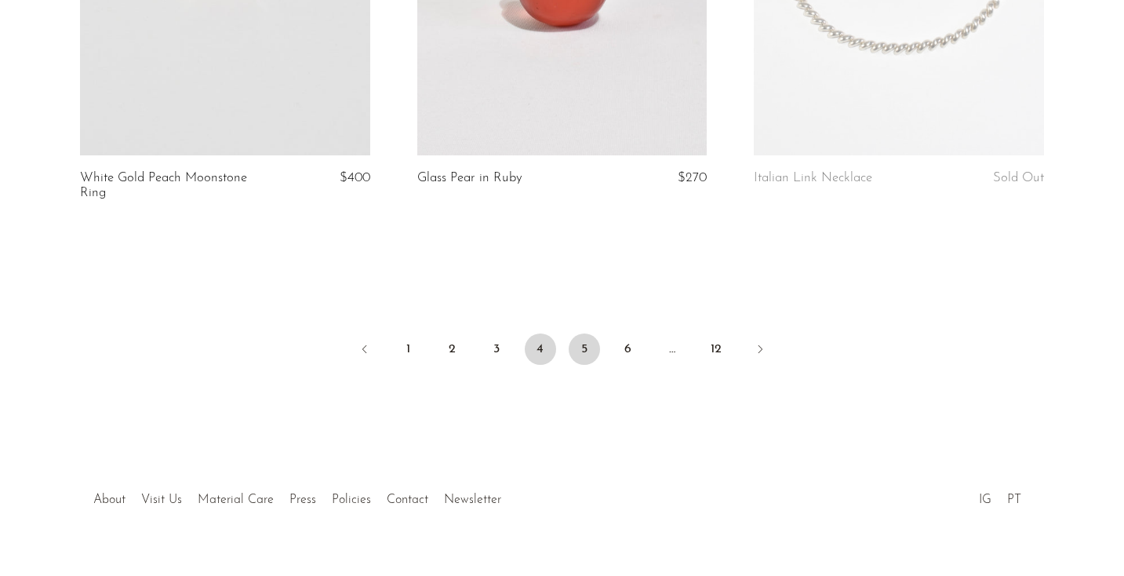
click at [576, 333] on link "5" at bounding box center [584, 348] width 31 height 31
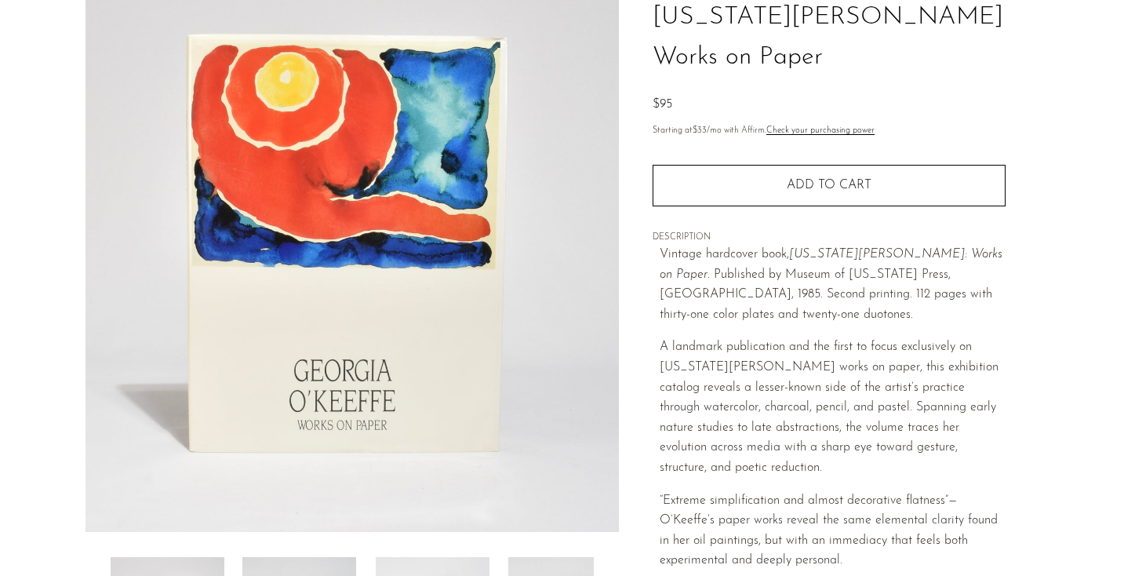
scroll to position [243, 0]
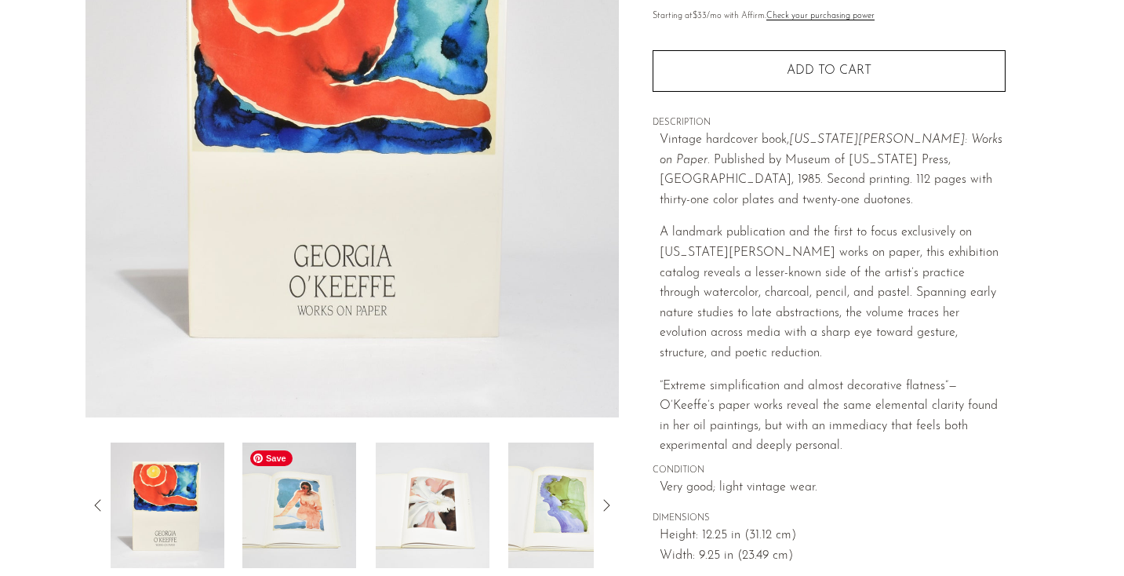
click at [312, 526] on img at bounding box center [299, 505] width 114 height 126
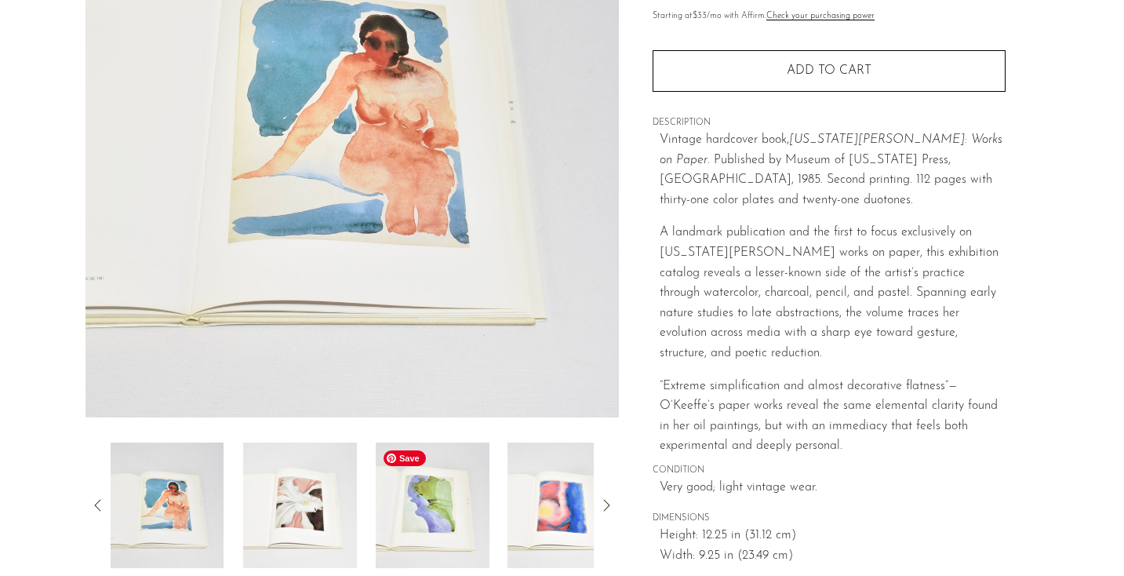
click at [372, 523] on div at bounding box center [353, 505] width 484 height 126
click at [440, 541] on img at bounding box center [433, 505] width 114 height 126
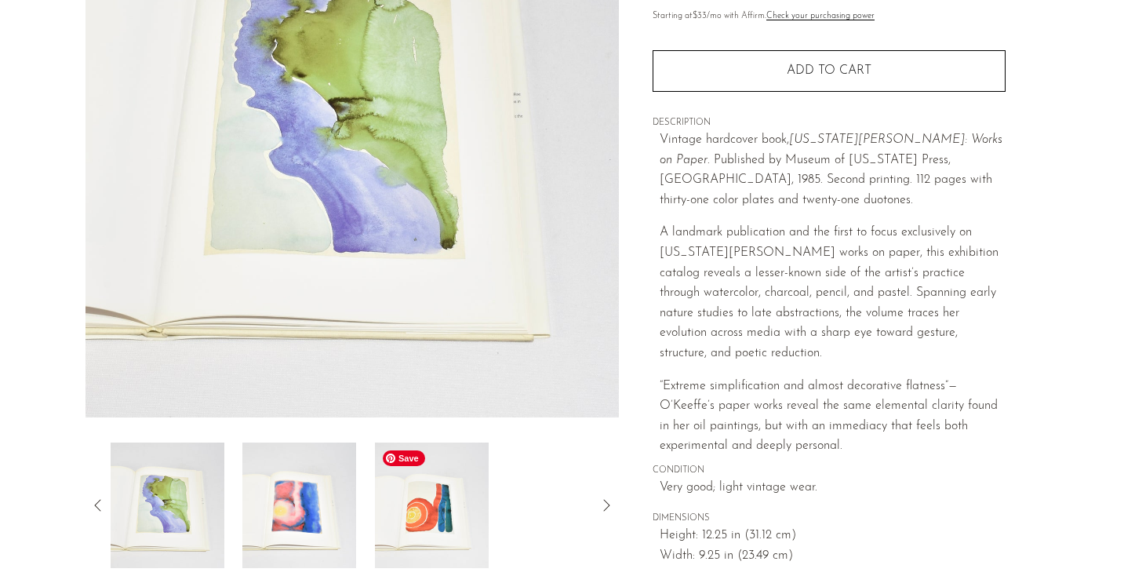
click at [436, 530] on img at bounding box center [432, 505] width 114 height 126
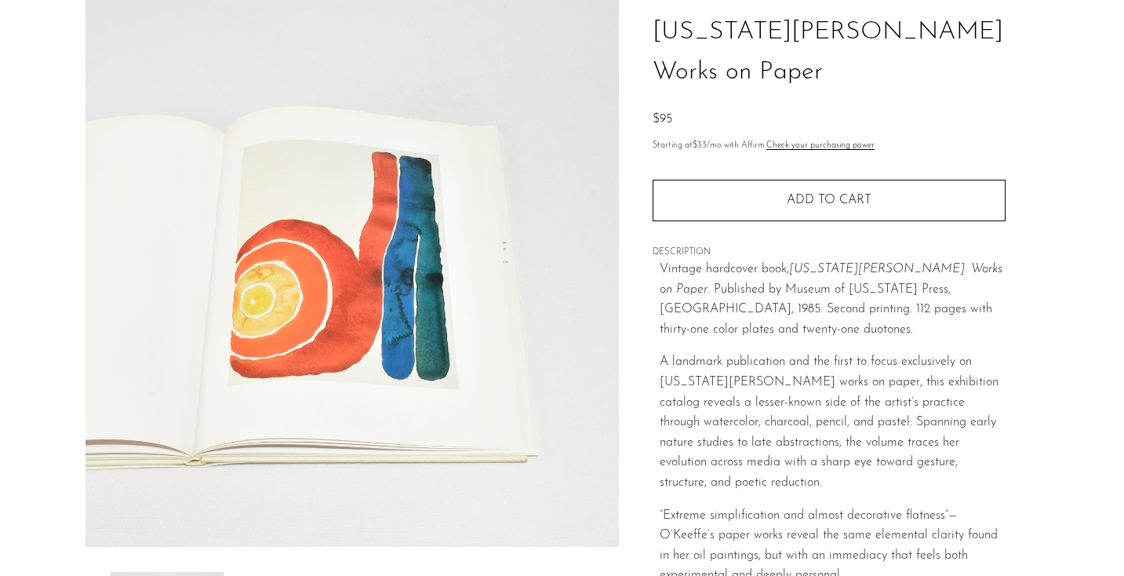
scroll to position [112, 0]
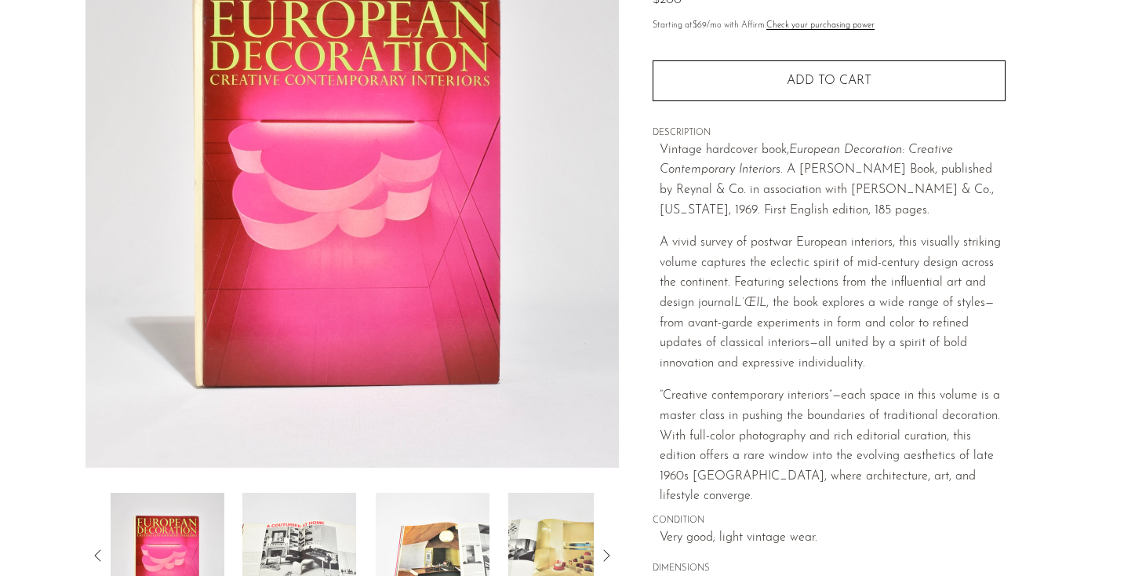
scroll to position [417, 0]
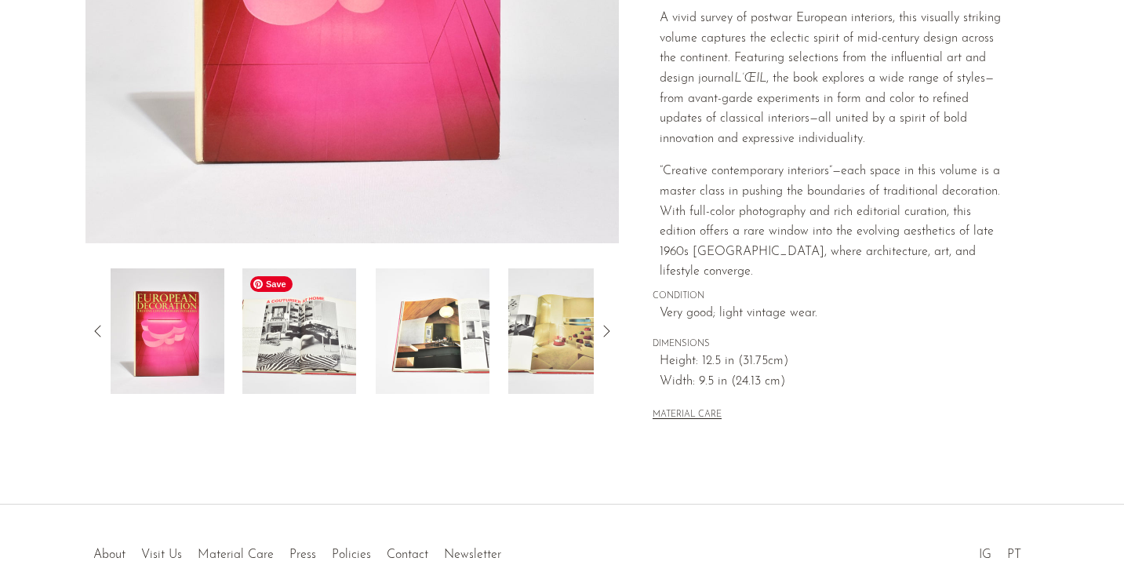
click at [308, 392] on img at bounding box center [299, 331] width 114 height 126
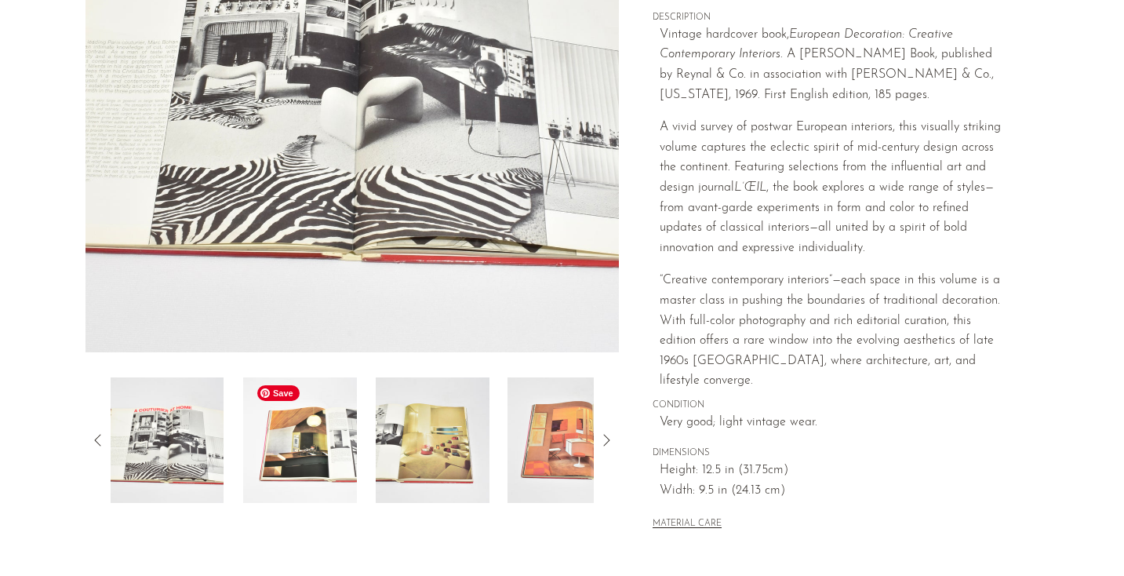
scroll to position [282, 0]
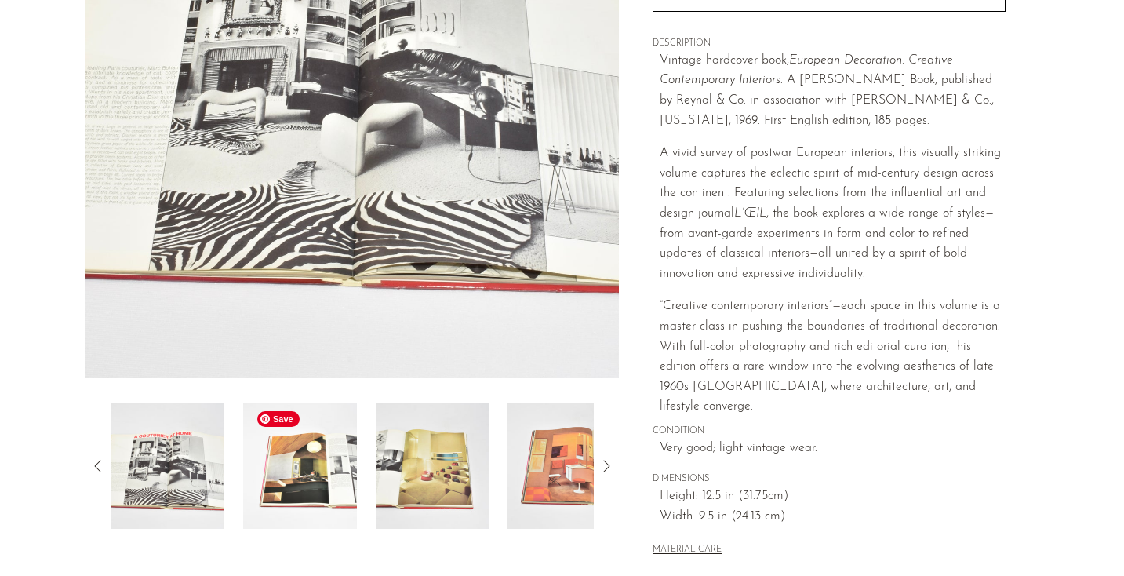
click at [287, 486] on img at bounding box center [300, 466] width 114 height 126
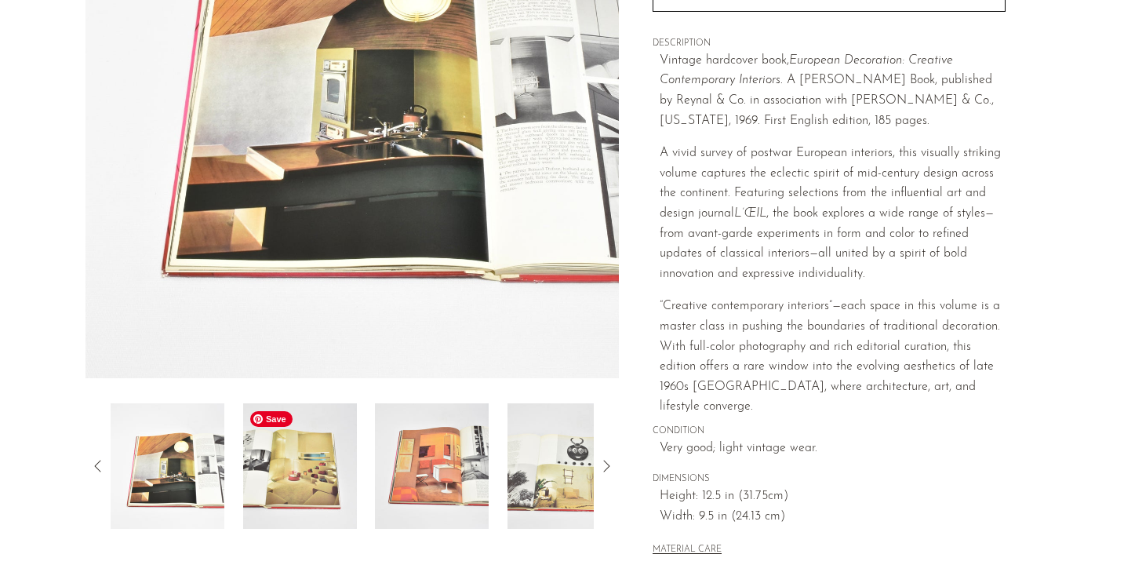
click at [343, 478] on img at bounding box center [299, 466] width 114 height 126
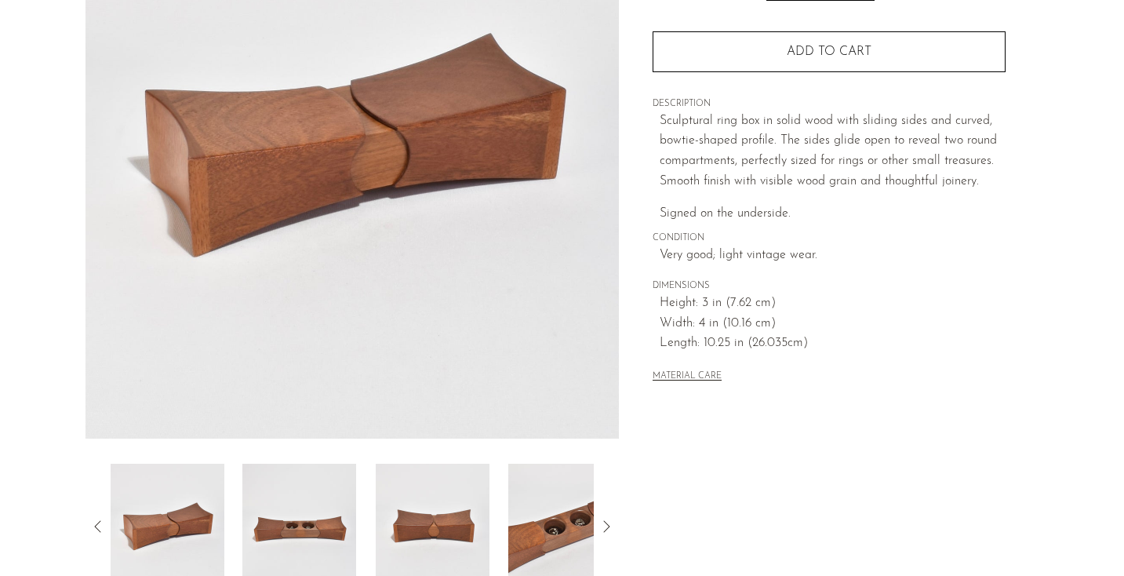
scroll to position [237, 0]
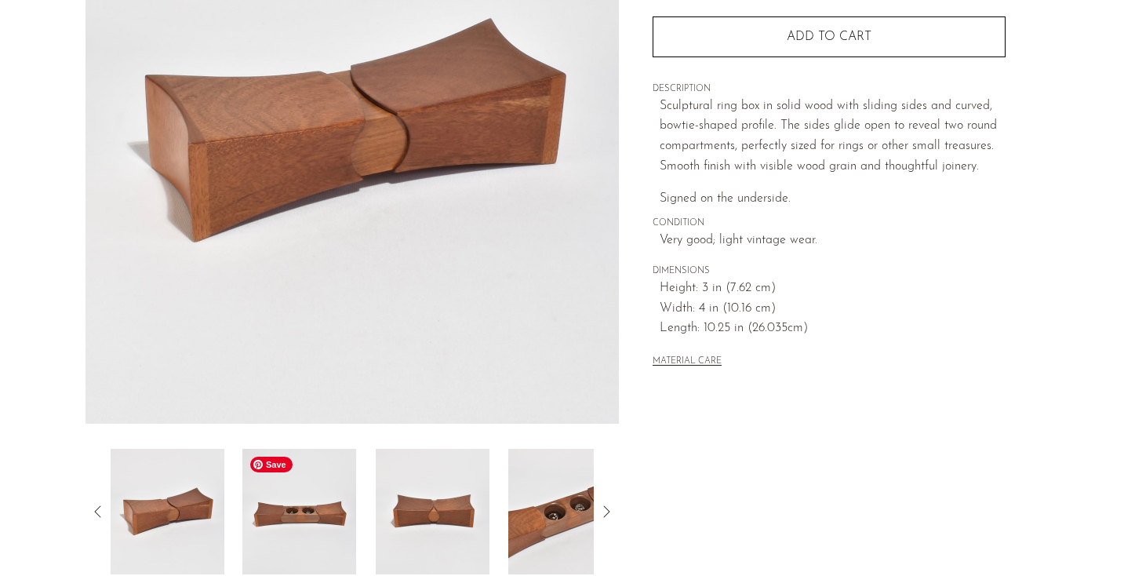
click at [329, 541] on img at bounding box center [299, 512] width 114 height 126
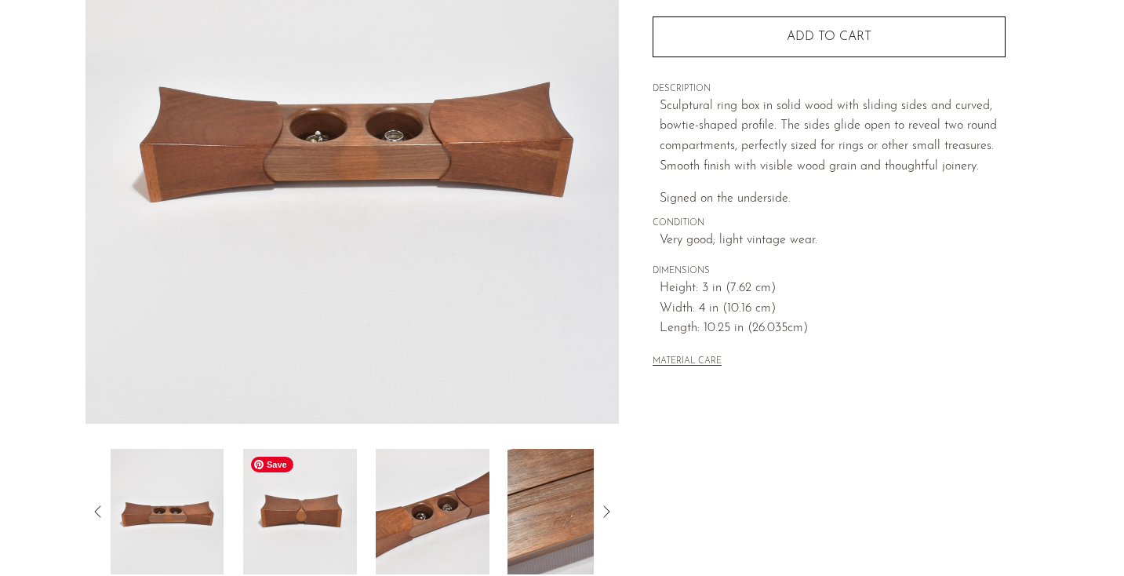
click at [351, 522] on img at bounding box center [300, 512] width 114 height 126
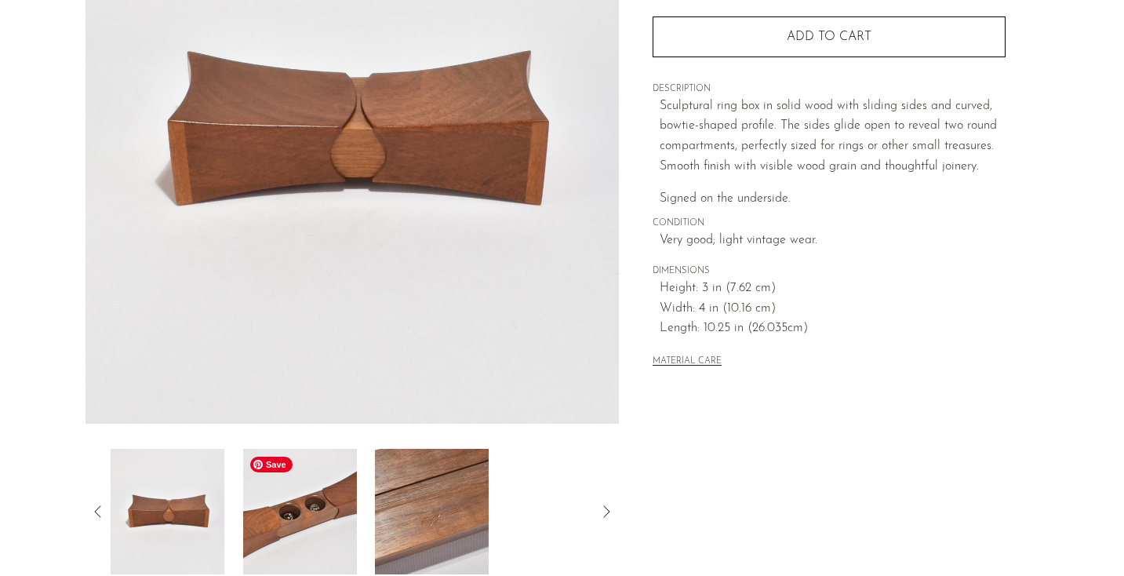
click at [338, 532] on img at bounding box center [299, 512] width 114 height 126
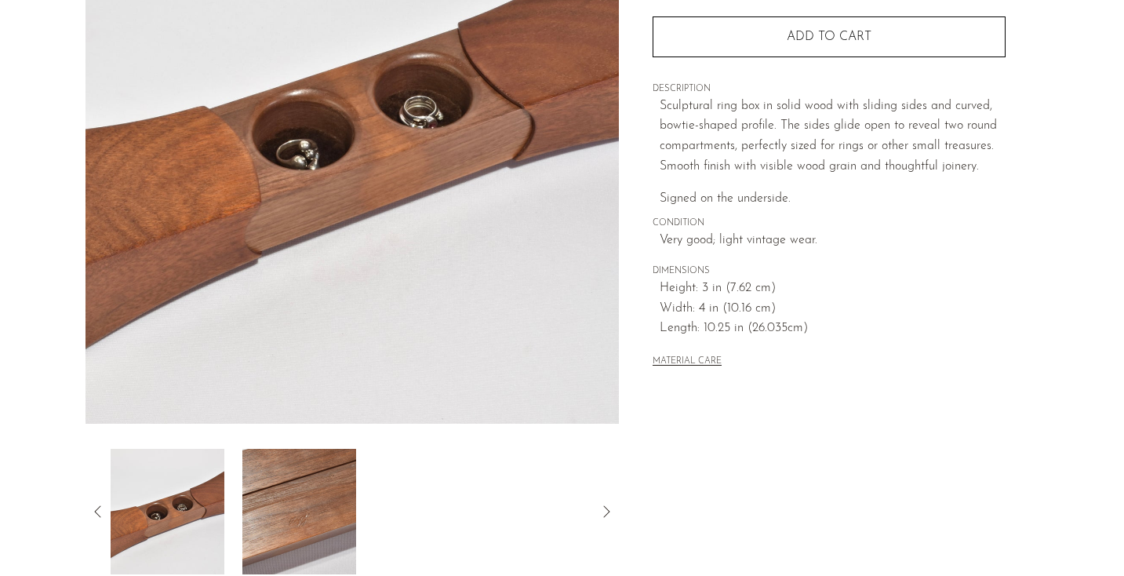
click at [387, 529] on div at bounding box center [353, 512] width 484 height 126
click at [333, 530] on img at bounding box center [299, 512] width 114 height 126
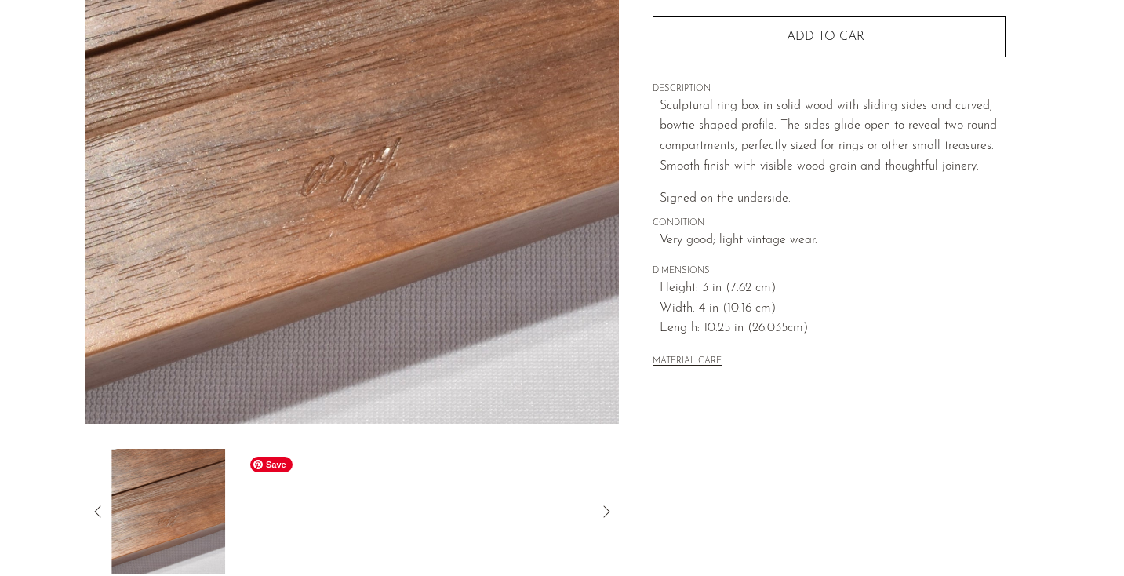
scroll to position [446, 0]
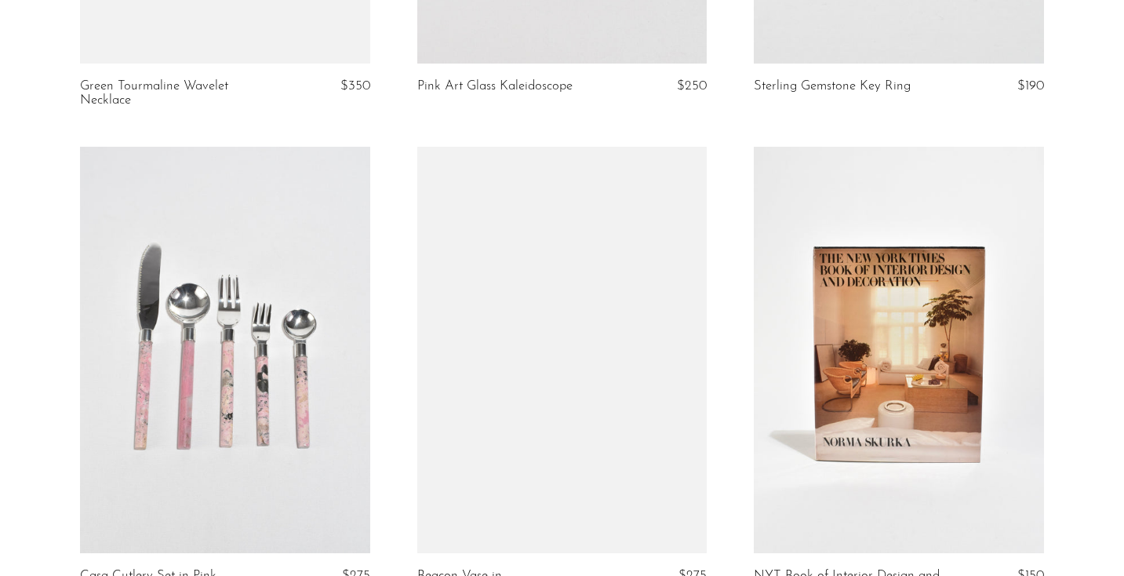
scroll to position [2618, 0]
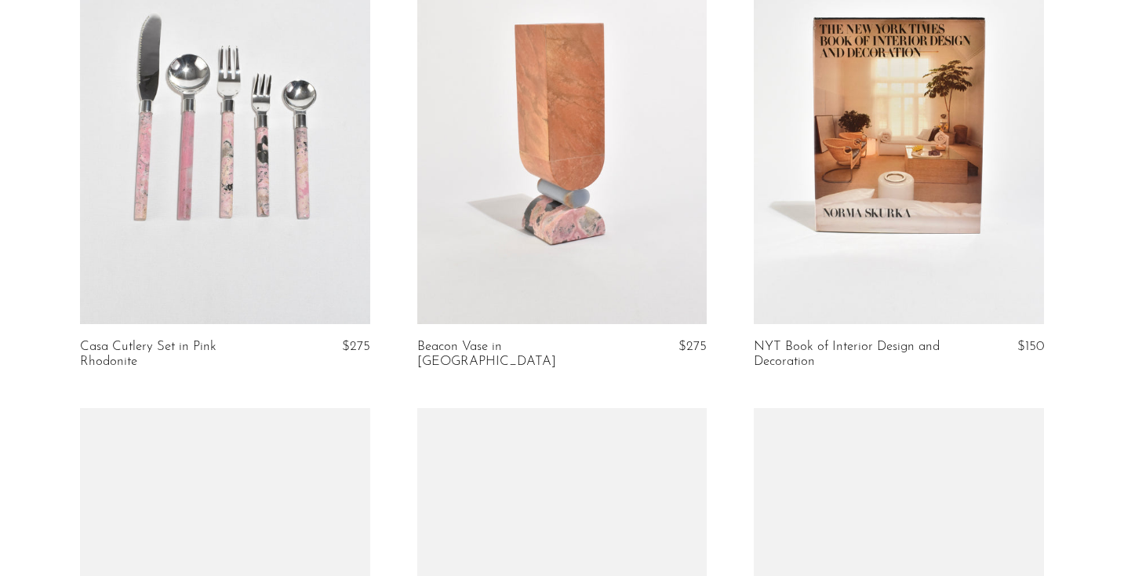
click at [886, 220] on link at bounding box center [899, 121] width 290 height 406
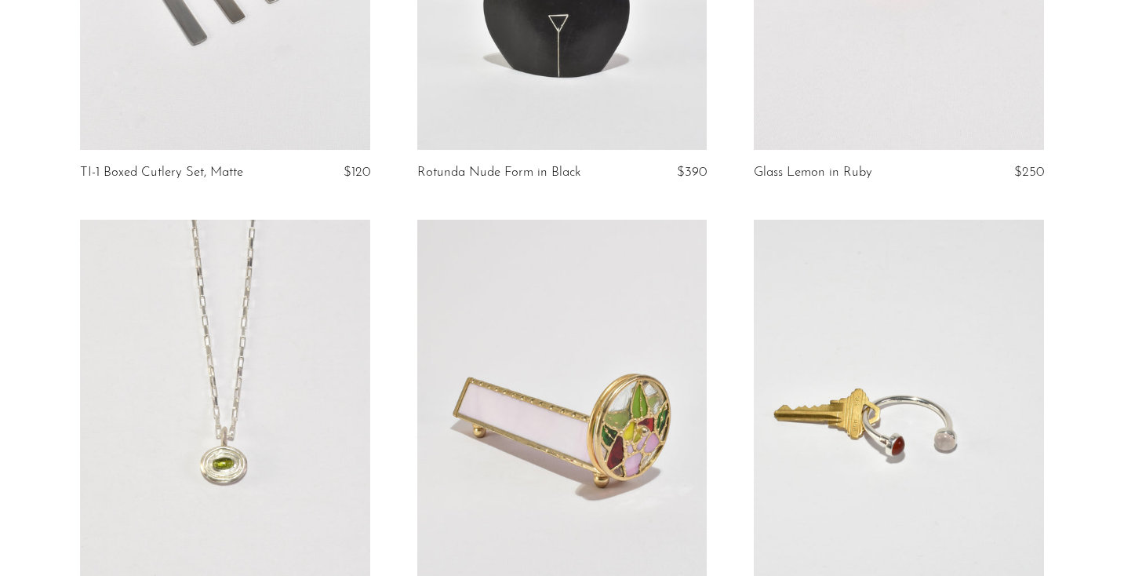
scroll to position [1835, 0]
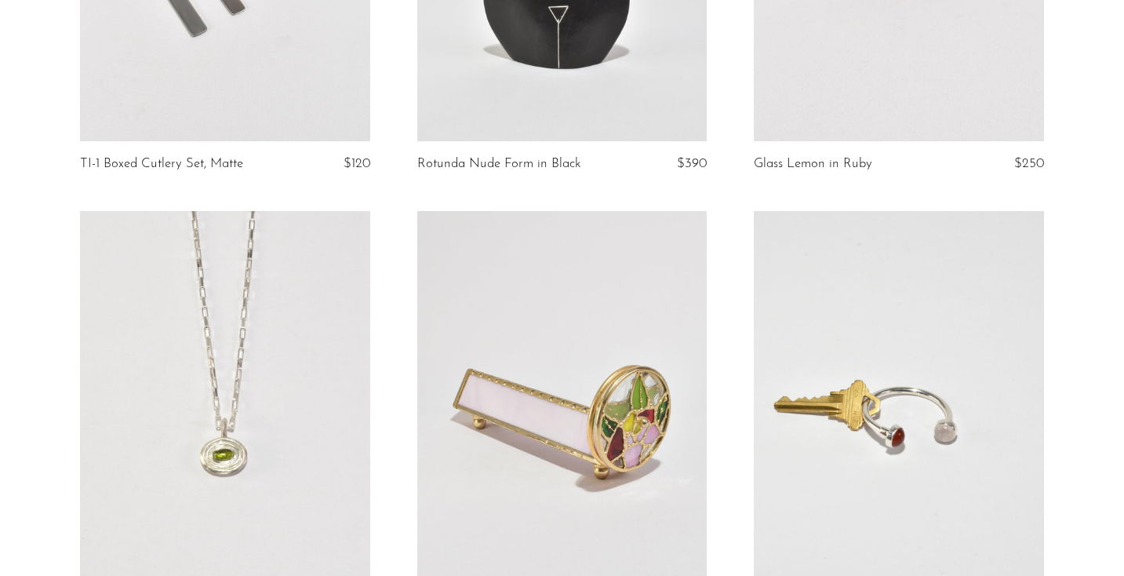
click at [897, 347] on link at bounding box center [899, 414] width 290 height 406
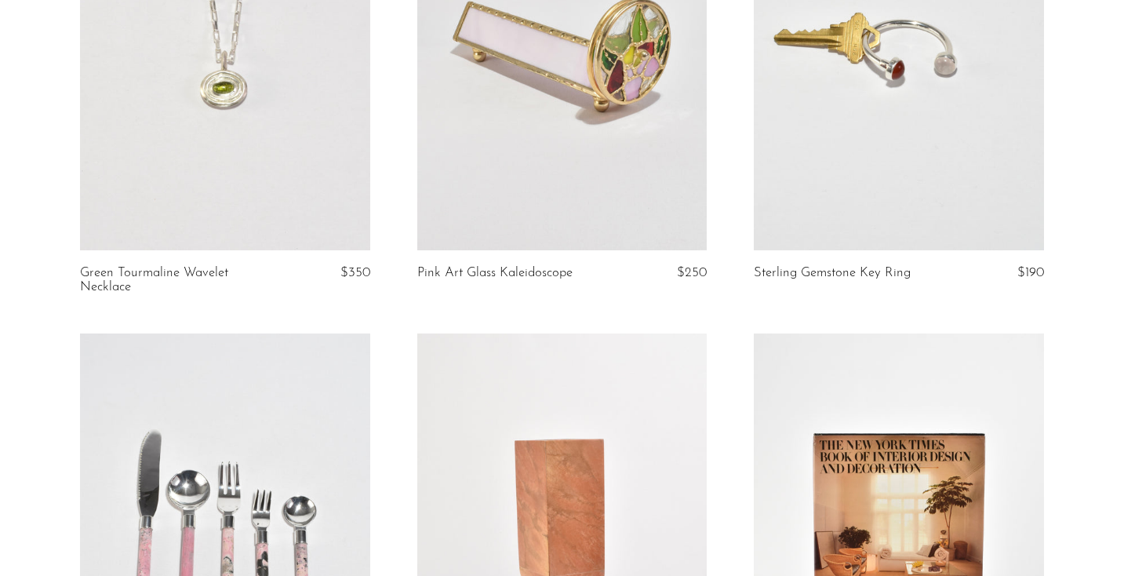
scroll to position [2207, 0]
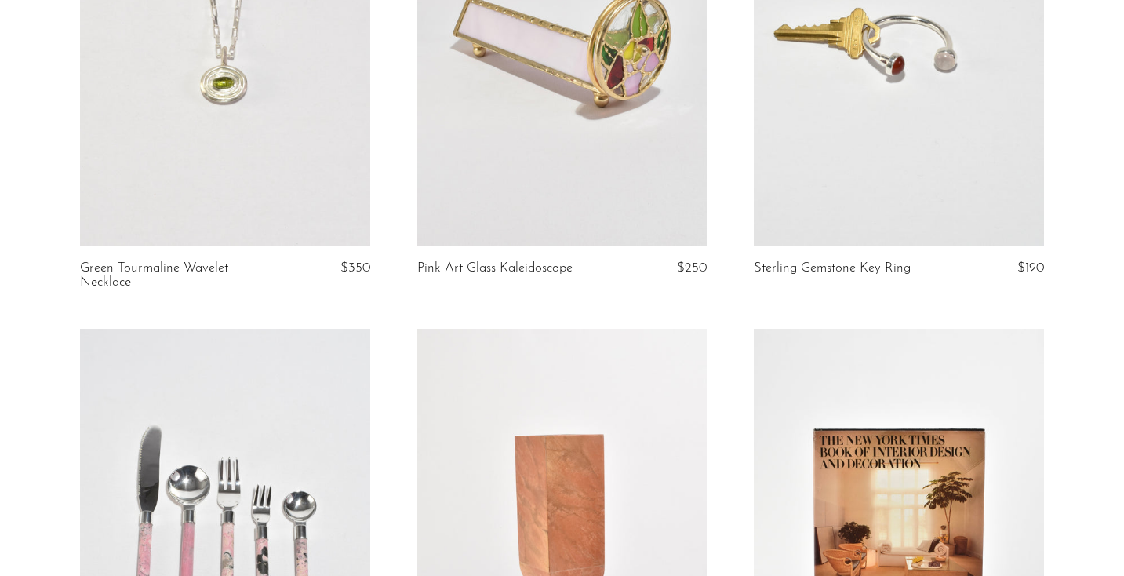
click at [282, 161] on link at bounding box center [225, 42] width 290 height 406
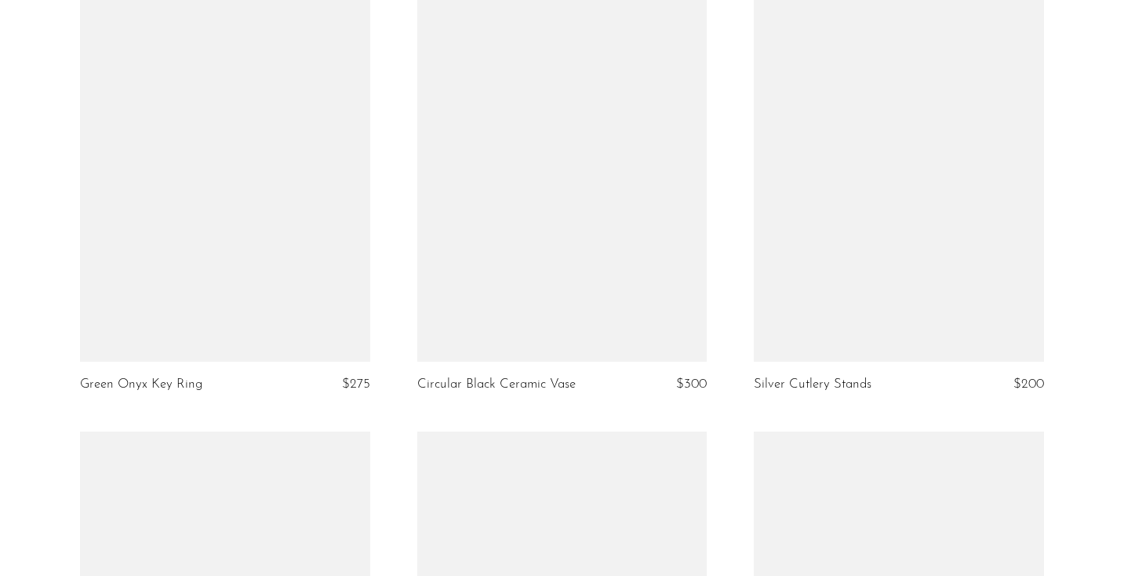
scroll to position [4977, 0]
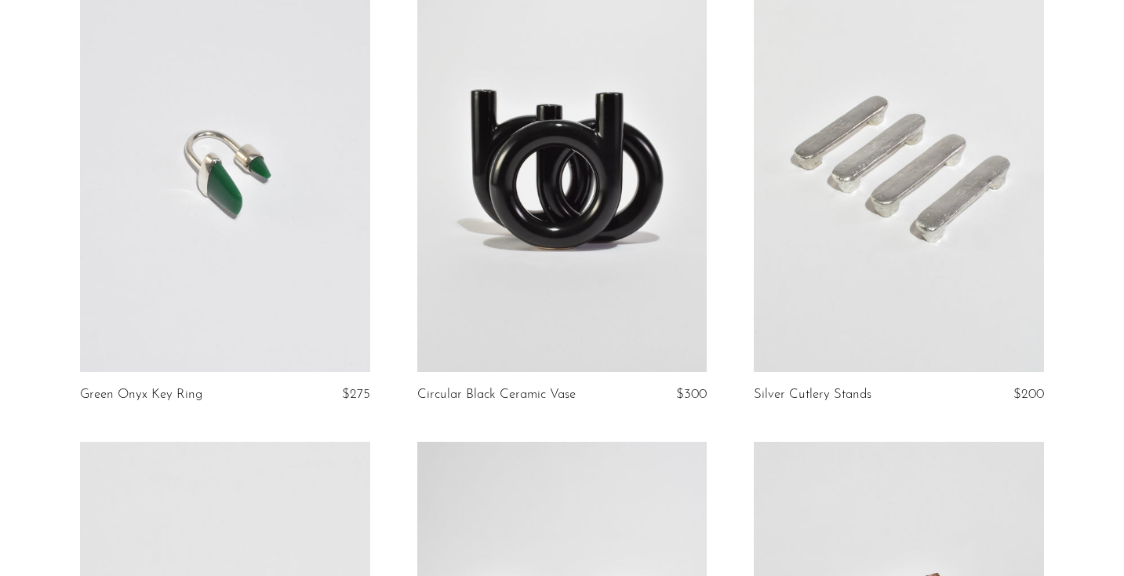
click at [268, 222] on link at bounding box center [225, 169] width 290 height 406
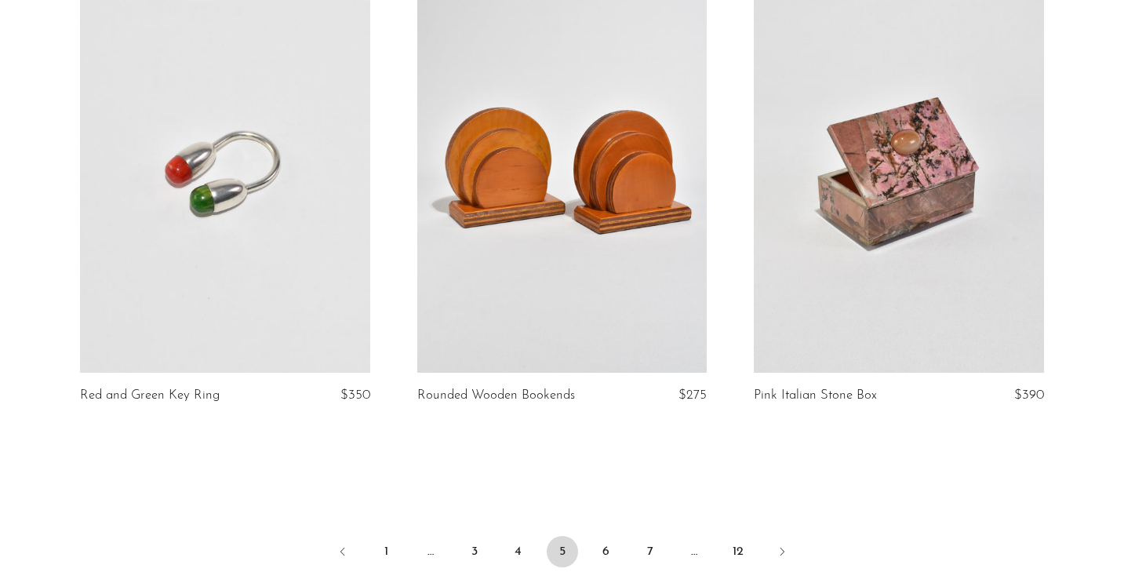
scroll to position [5484, 0]
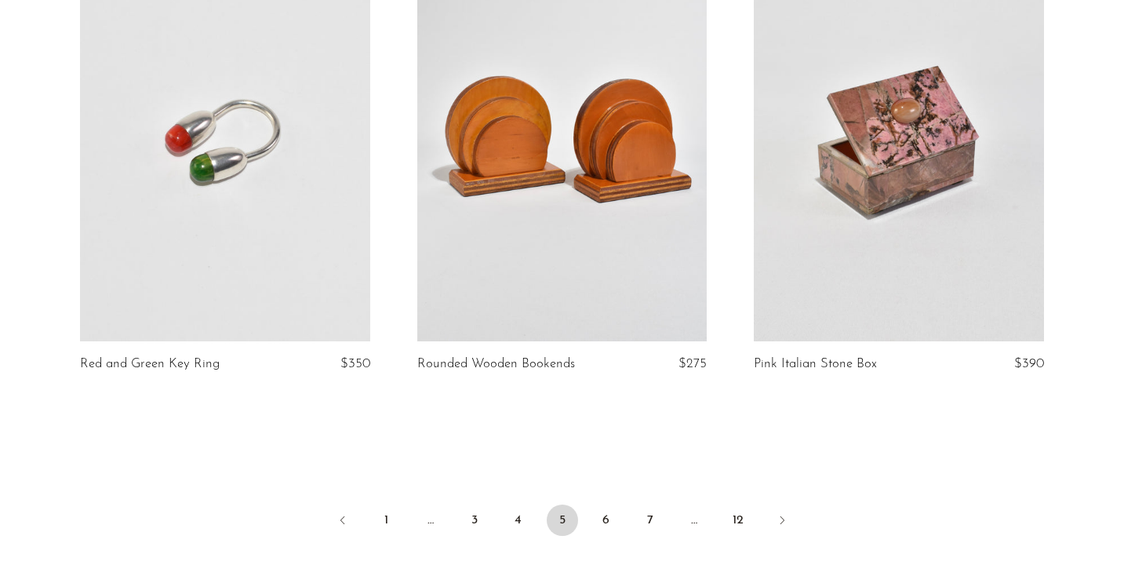
click at [826, 234] on link at bounding box center [899, 138] width 290 height 406
click at [606, 521] on link "6" at bounding box center [606, 519] width 31 height 31
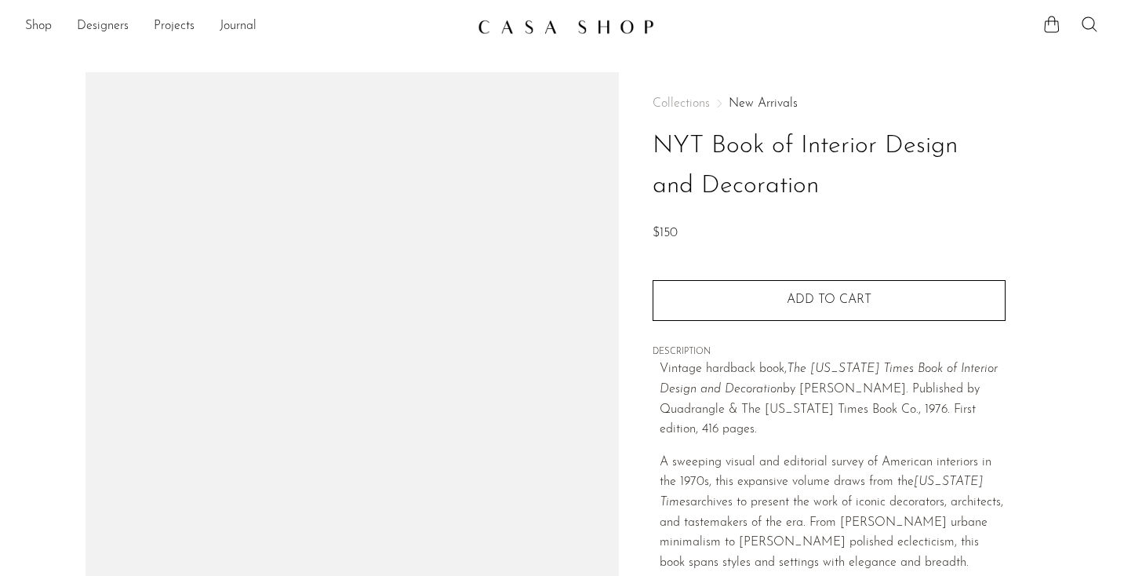
scroll to position [144, 0]
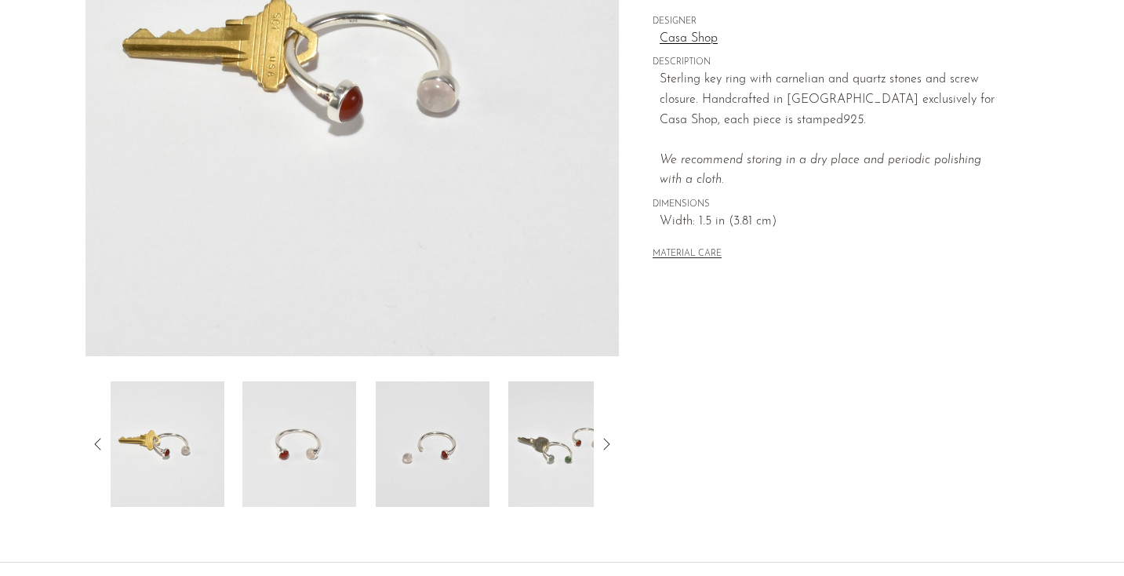
scroll to position [304, 0]
click at [571, 446] on img at bounding box center [565, 445] width 114 height 126
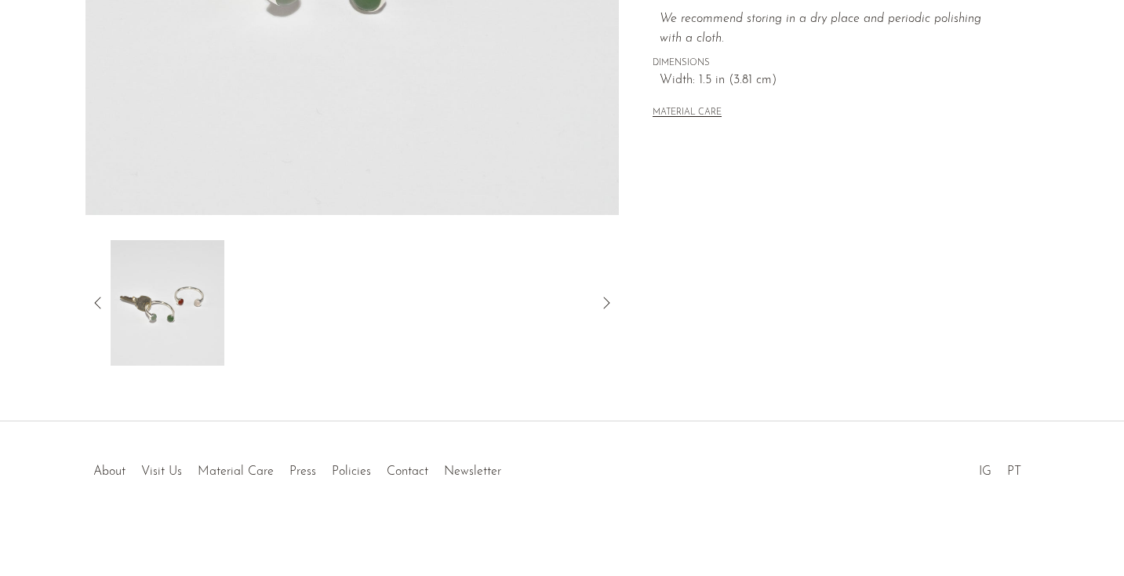
scroll to position [0, 0]
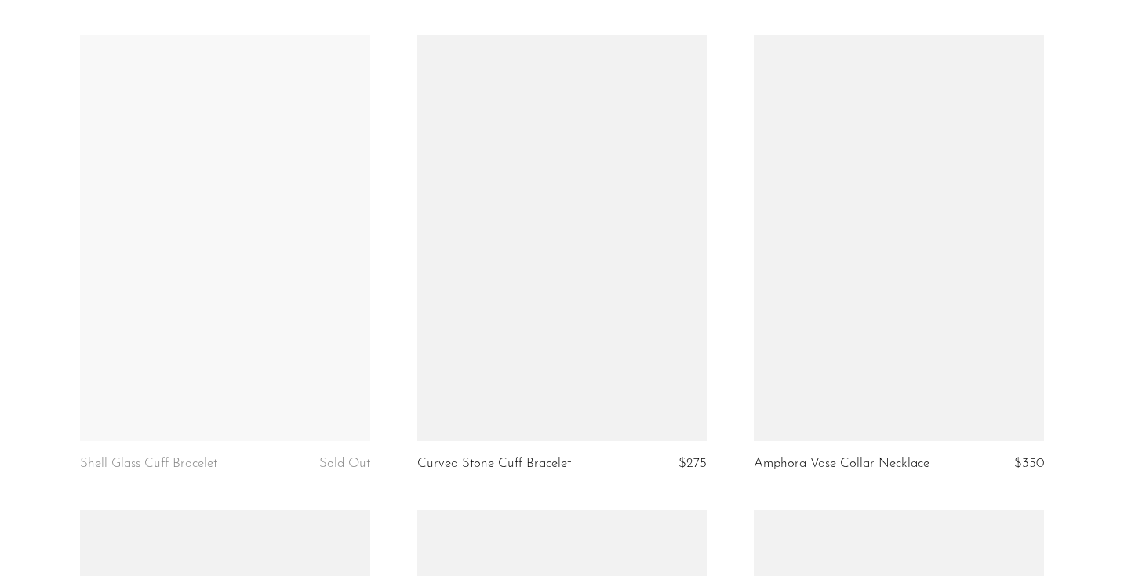
scroll to position [4391, 0]
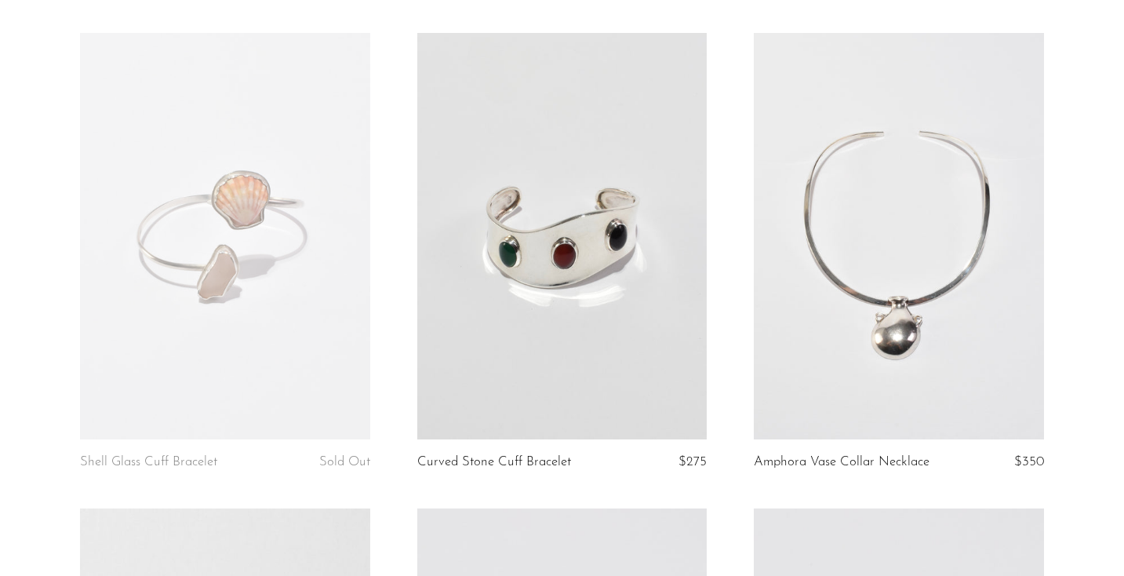
click at [529, 316] on link at bounding box center [562, 236] width 290 height 406
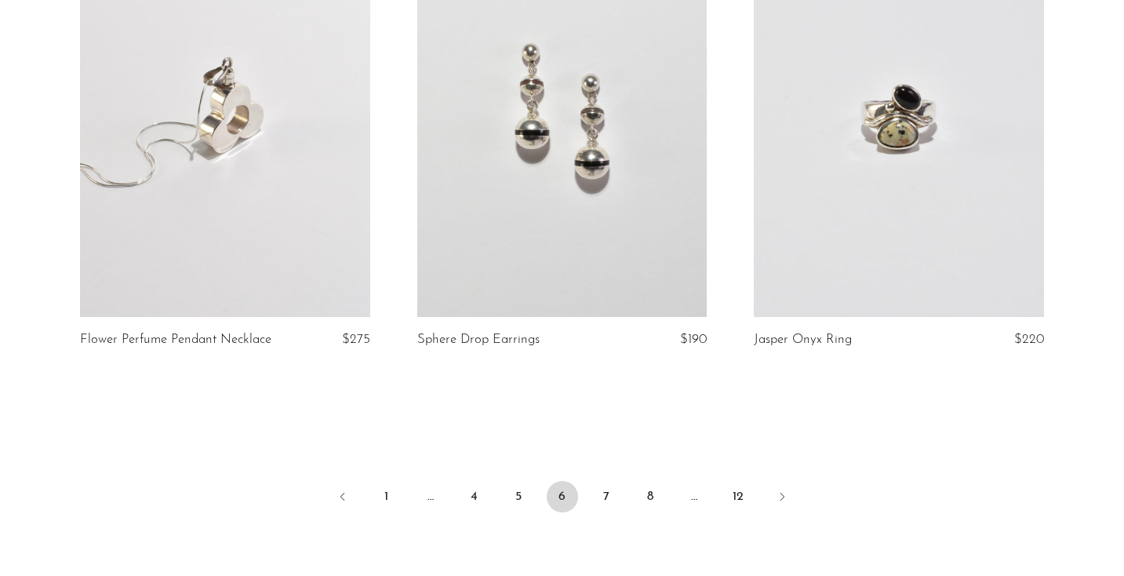
scroll to position [5602, 0]
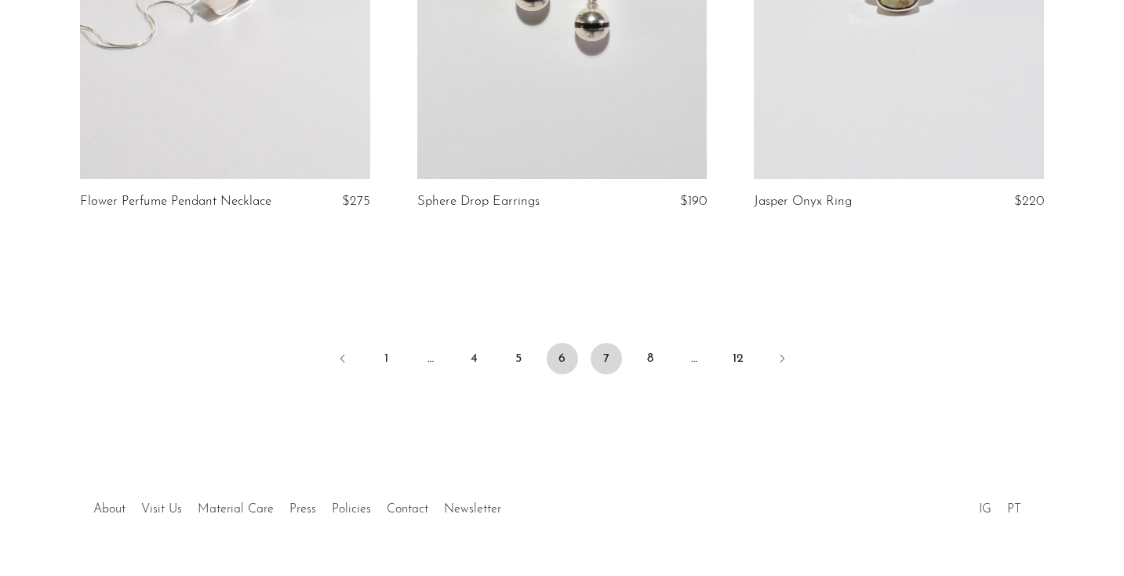
click at [598, 350] on link "7" at bounding box center [606, 358] width 31 height 31
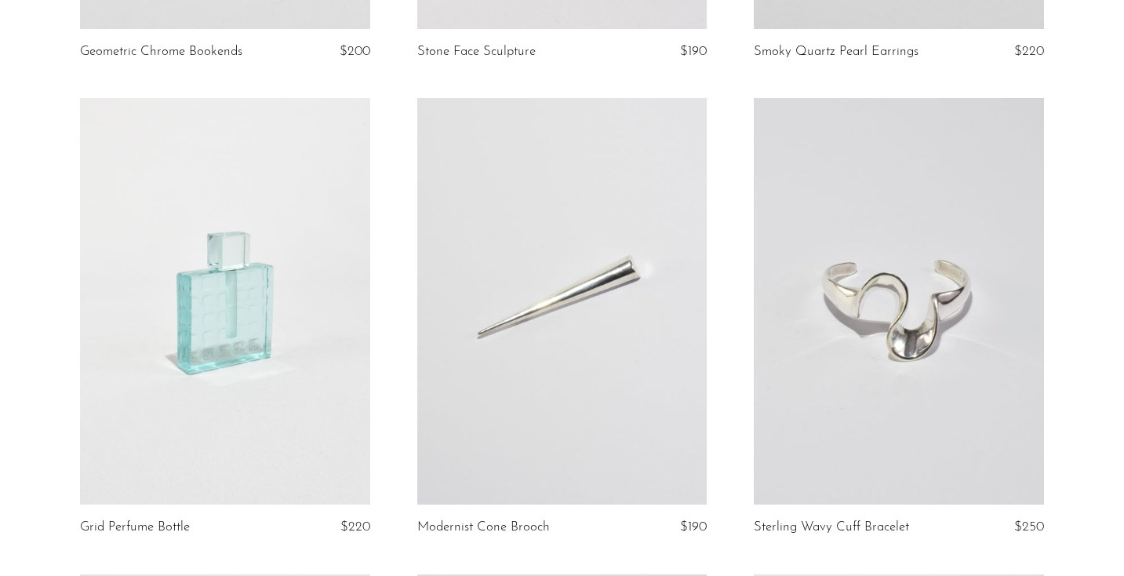
scroll to position [2898, 0]
click at [608, 295] on link at bounding box center [562, 303] width 290 height 406
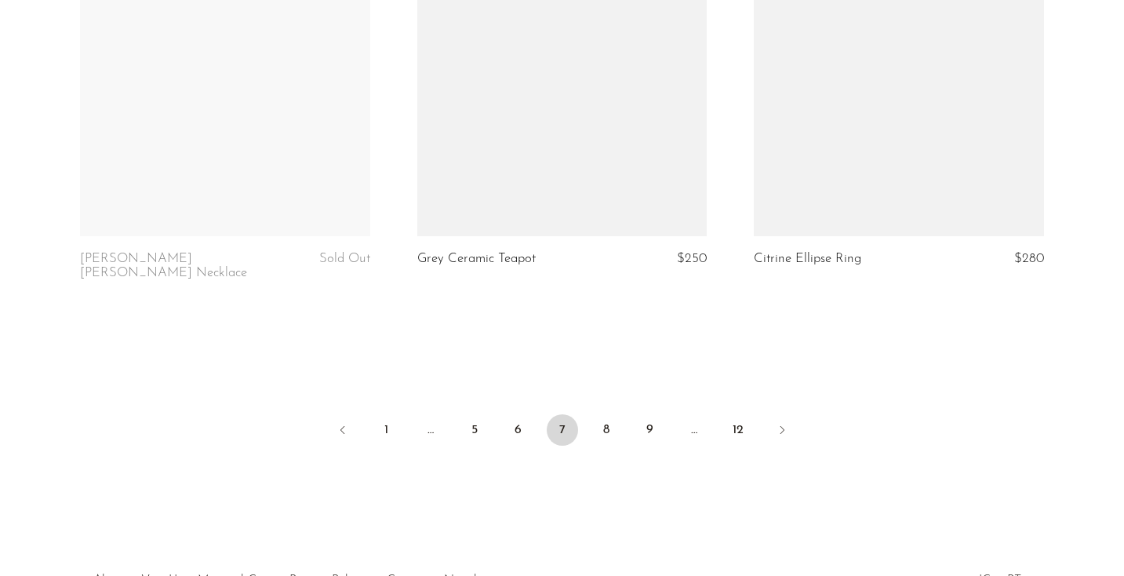
scroll to position [5640, 0]
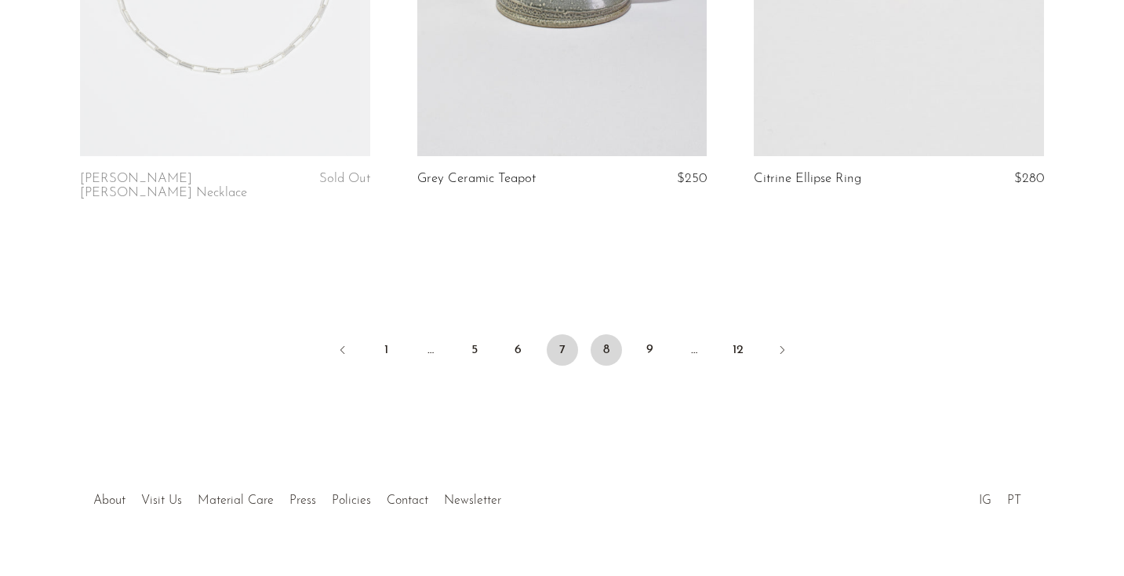
click at [603, 334] on link "8" at bounding box center [606, 349] width 31 height 31
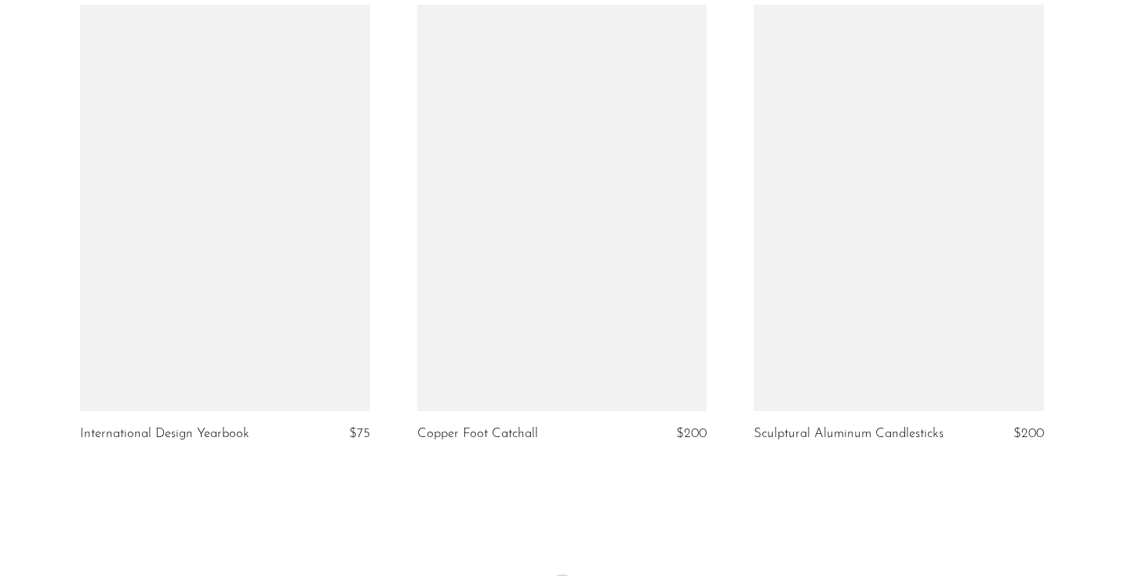
scroll to position [5640, 0]
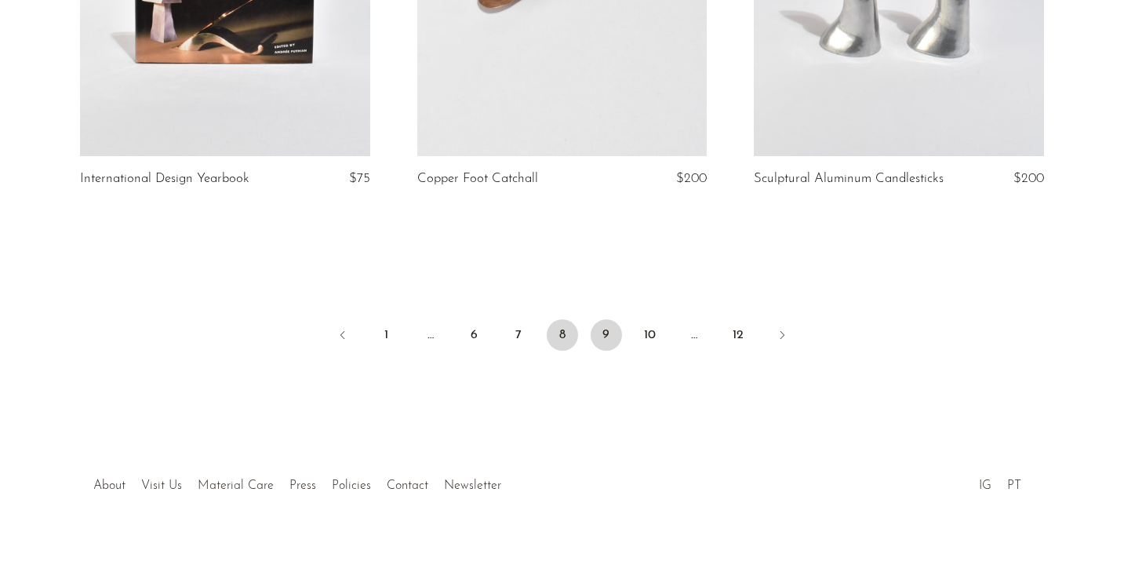
click at [610, 319] on link "9" at bounding box center [606, 334] width 31 height 31
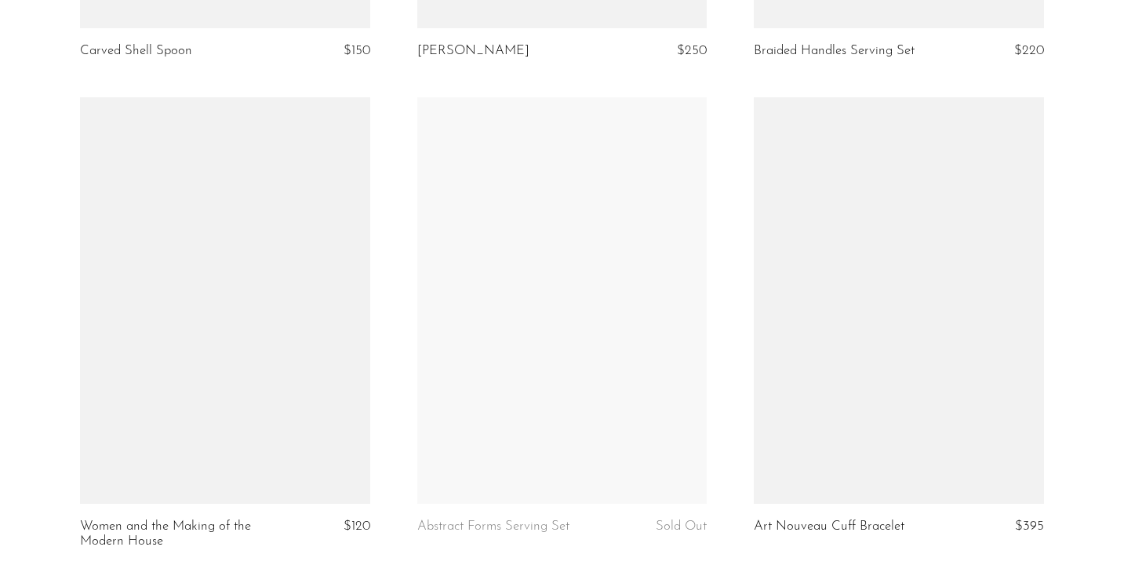
scroll to position [4405, 0]
